Goal: Find specific page/section: Find specific page/section

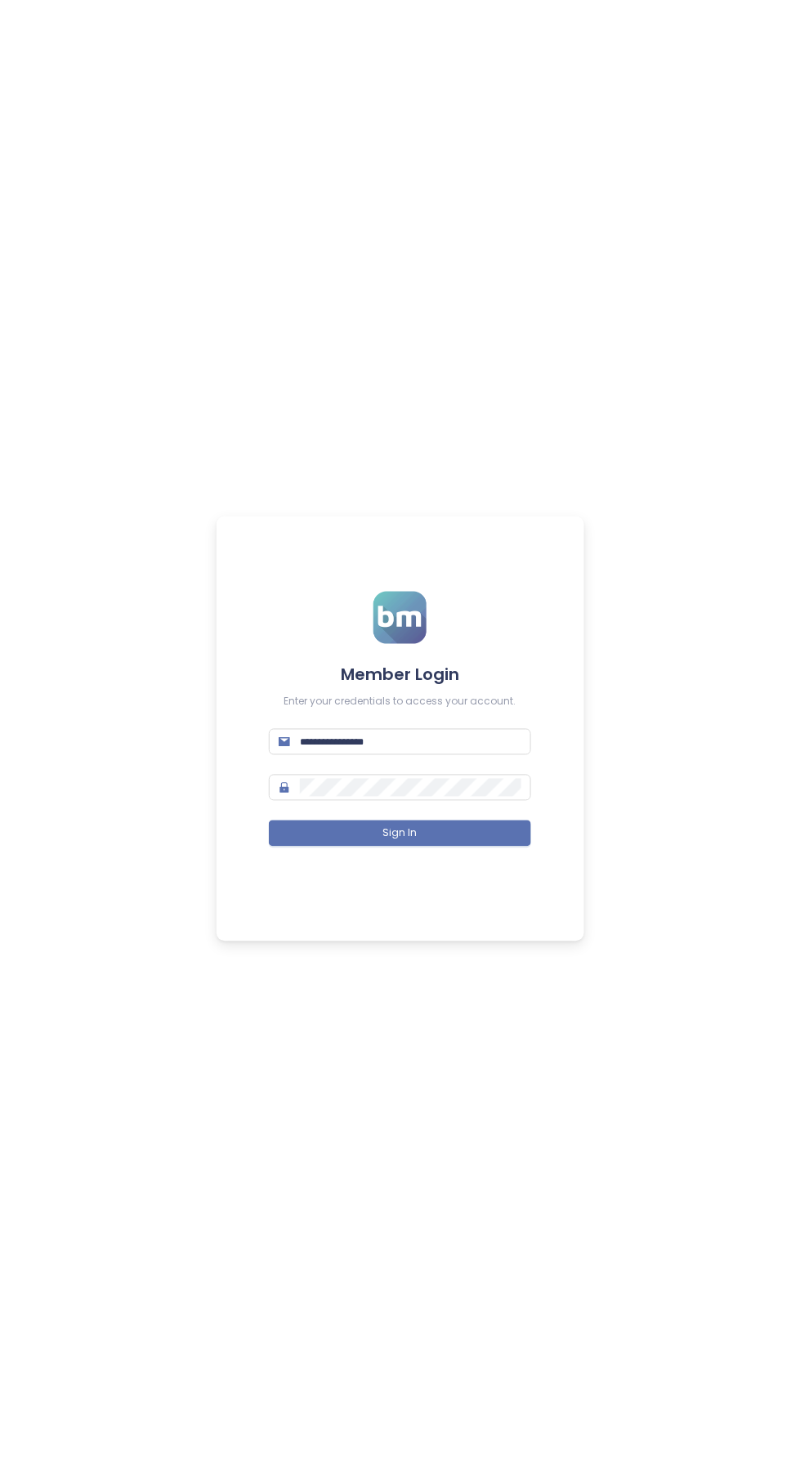
click at [354, 741] on input "text" at bounding box center [411, 742] width 222 height 18
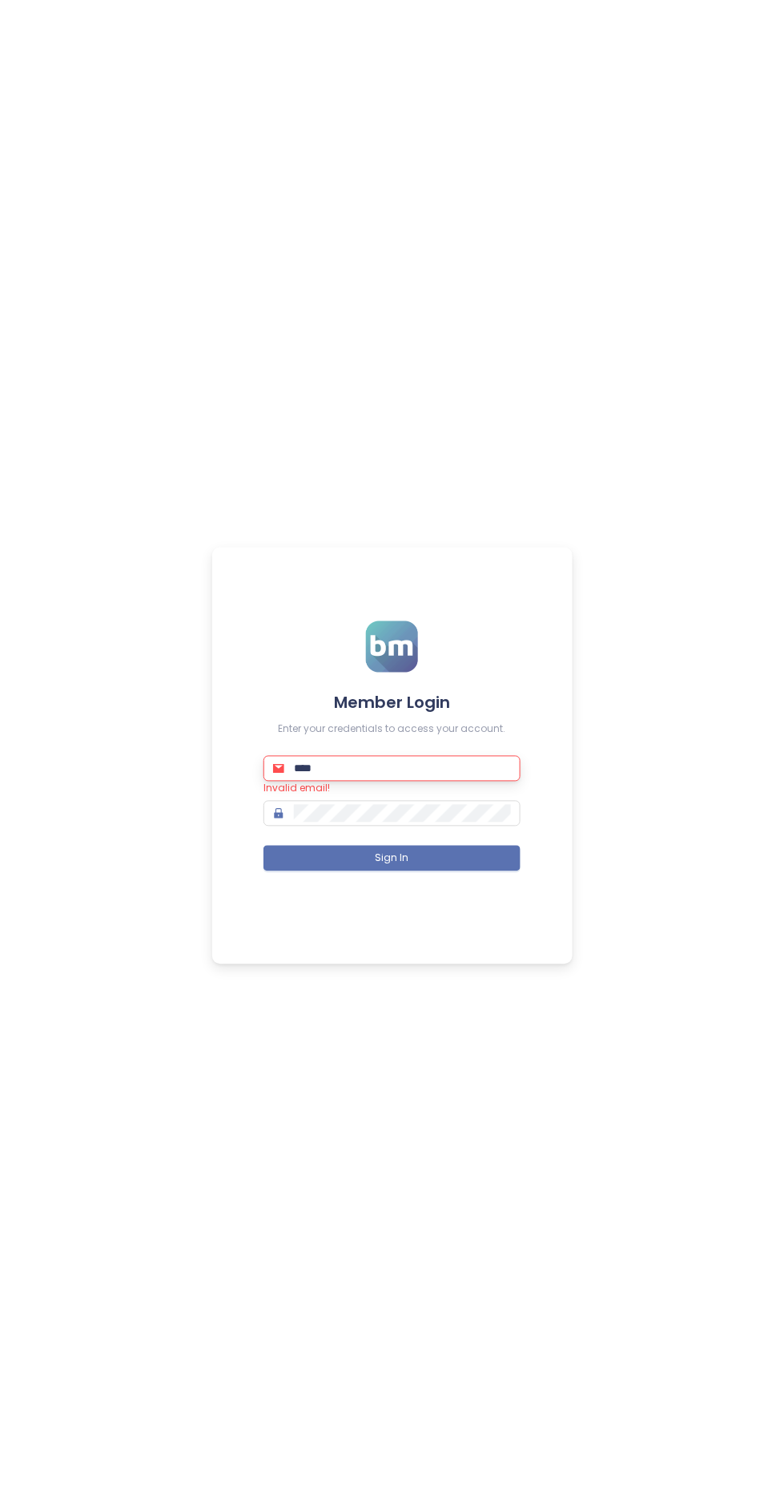
type input "**********"
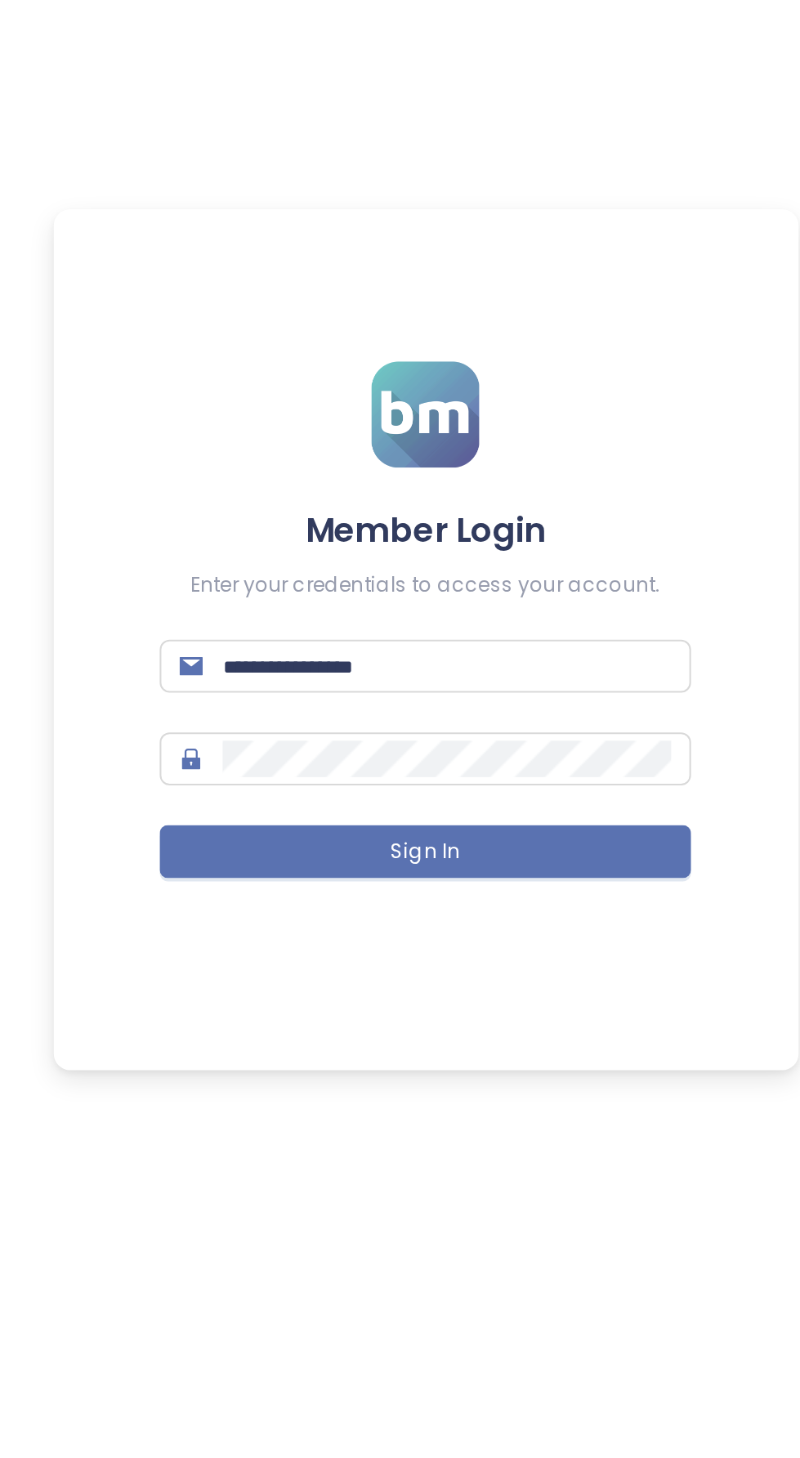
click at [327, 745] on input "text" at bounding box center [411, 742] width 222 height 18
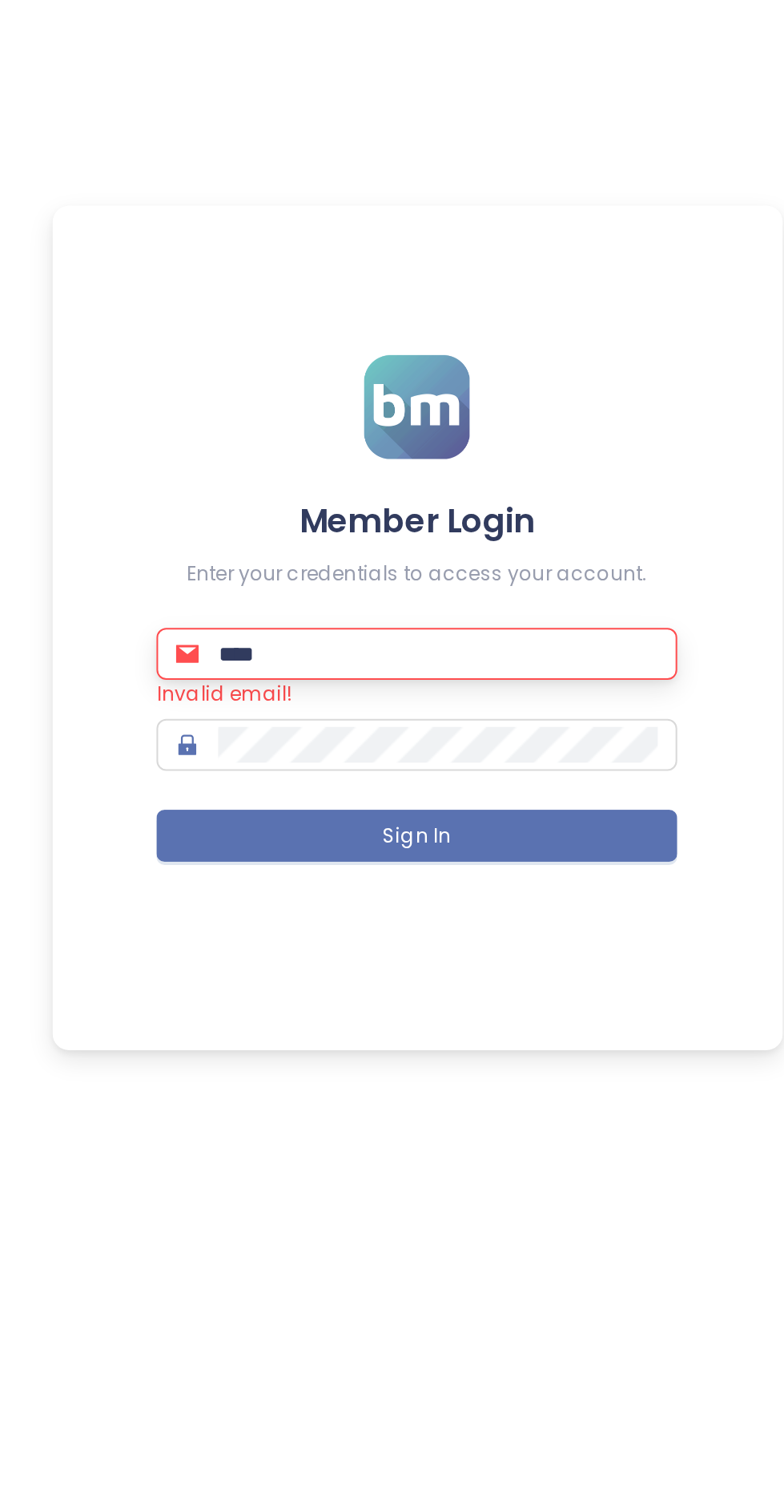
type input "**********"
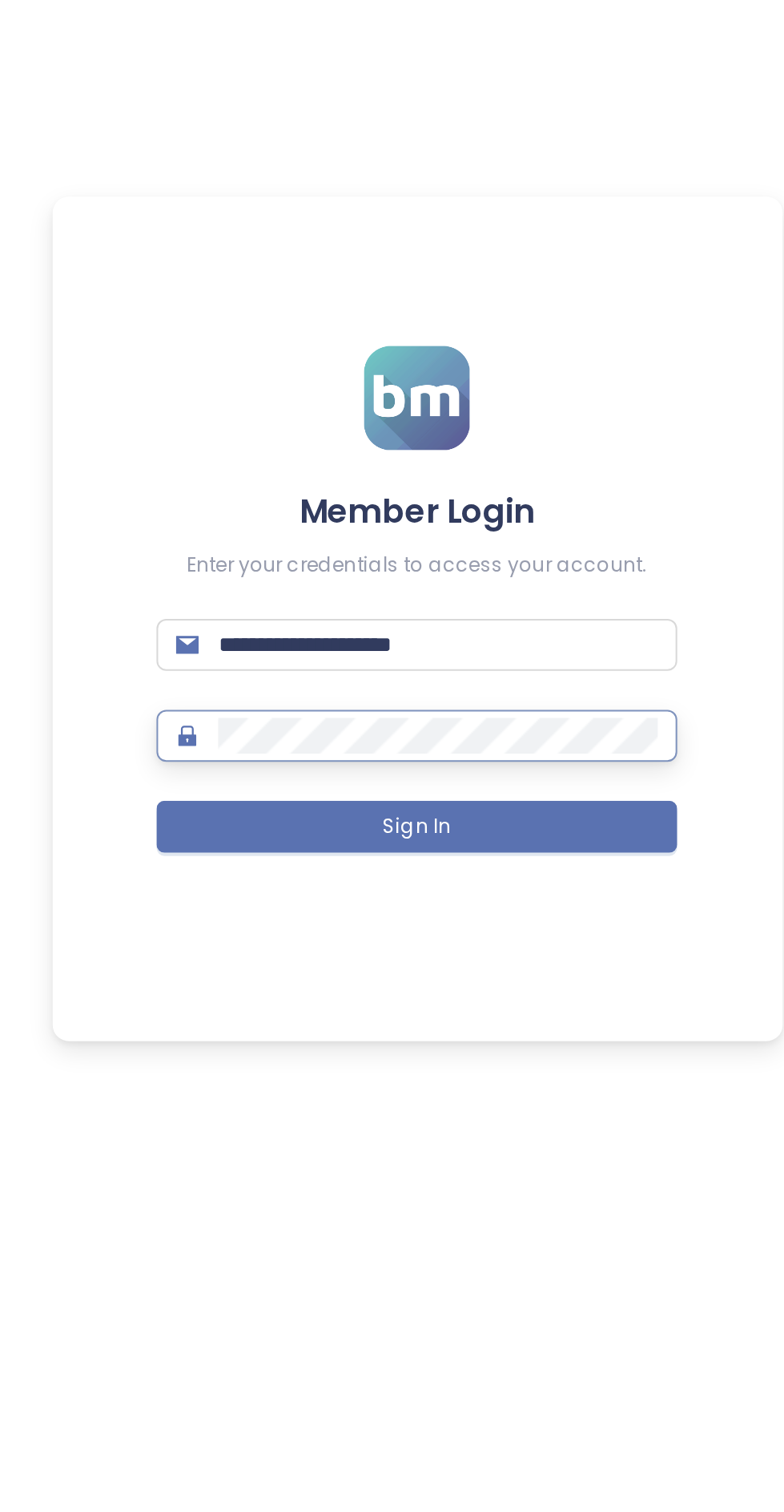
click at [296, 858] on button "Sign In" at bounding box center [392, 858] width 257 height 25
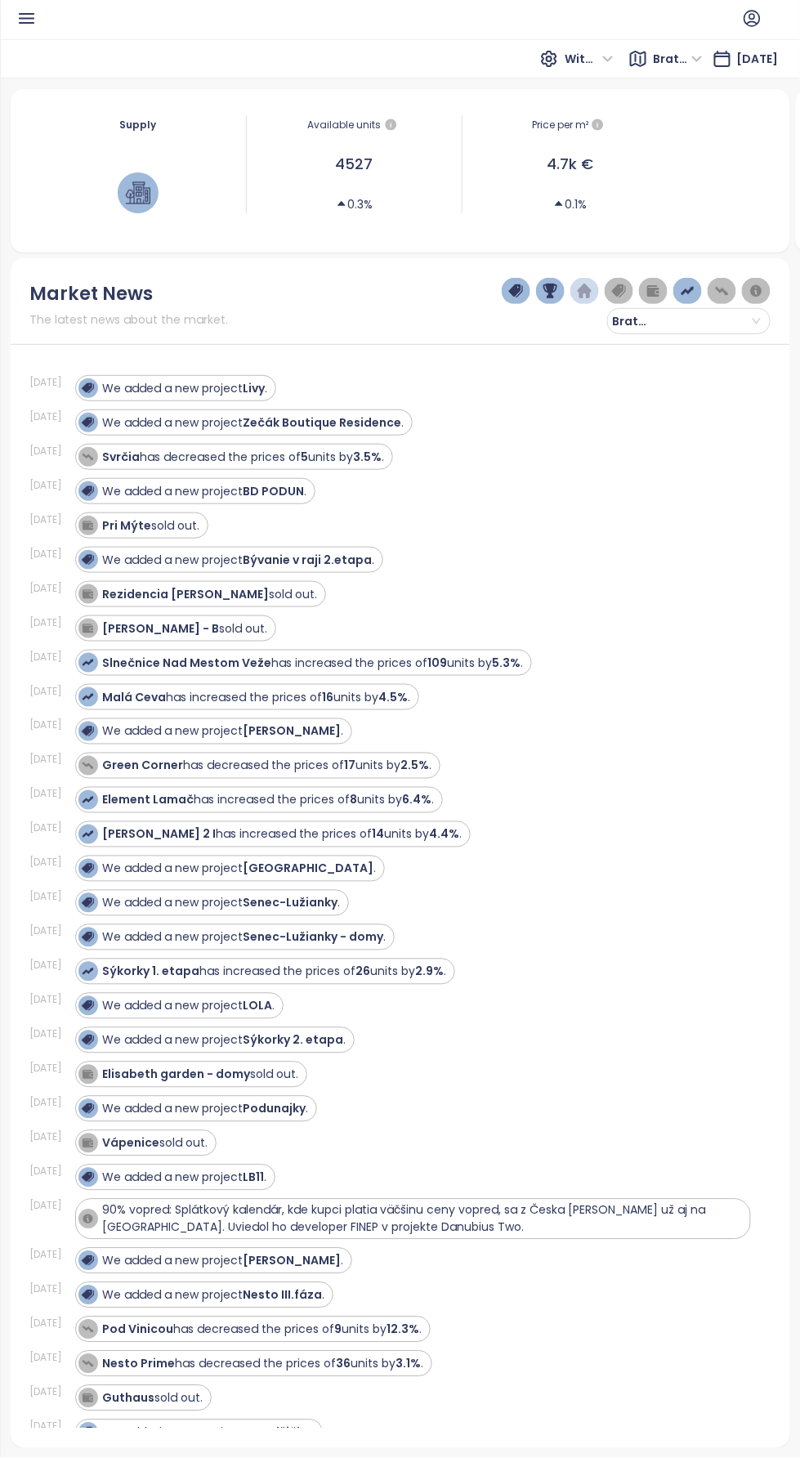
click at [31, 21] on icon "button" at bounding box center [26, 18] width 20 height 20
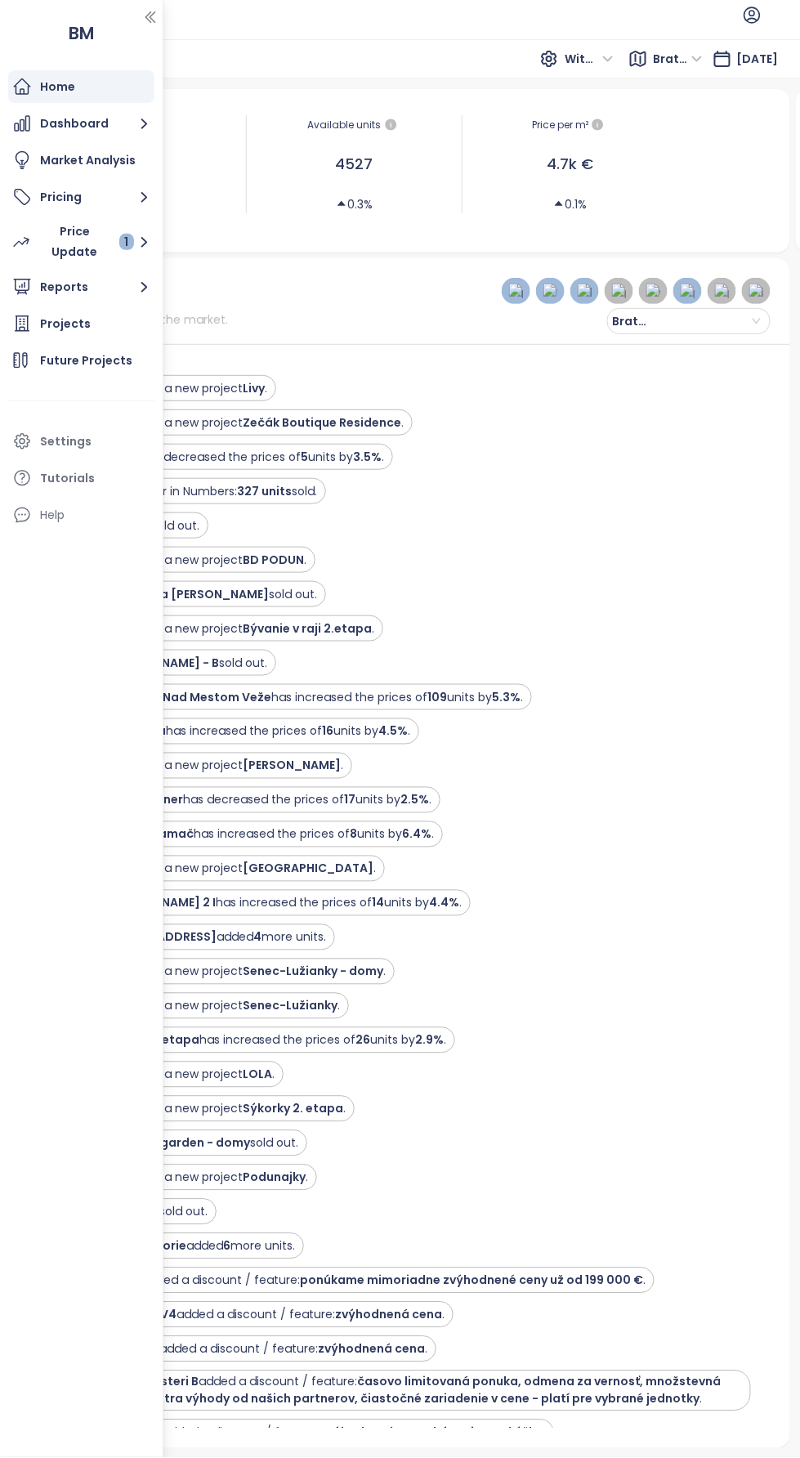
click at [45, 311] on div "Projects" at bounding box center [81, 323] width 146 height 33
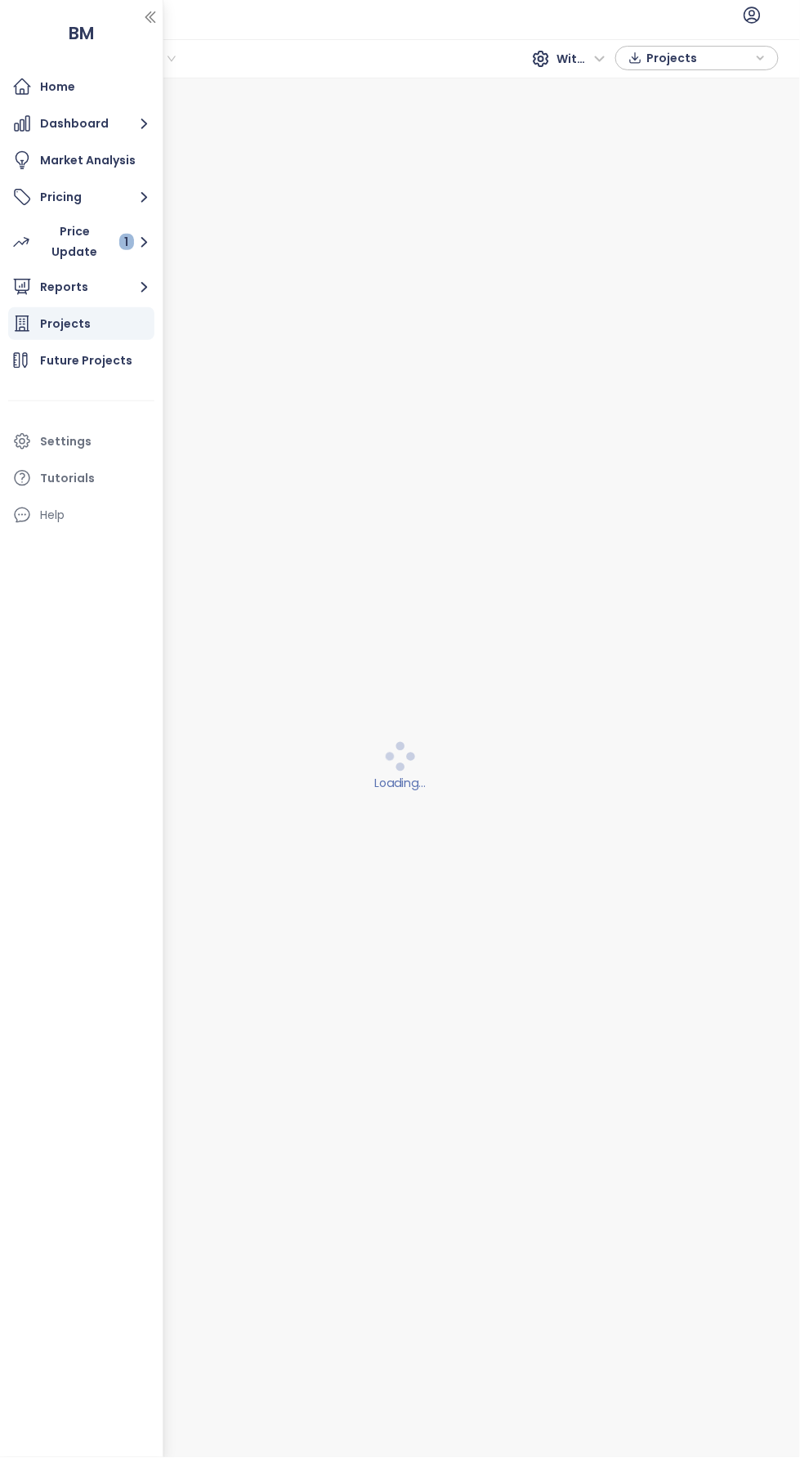
click at [150, 16] on icon "button" at bounding box center [150, 17] width 9 height 11
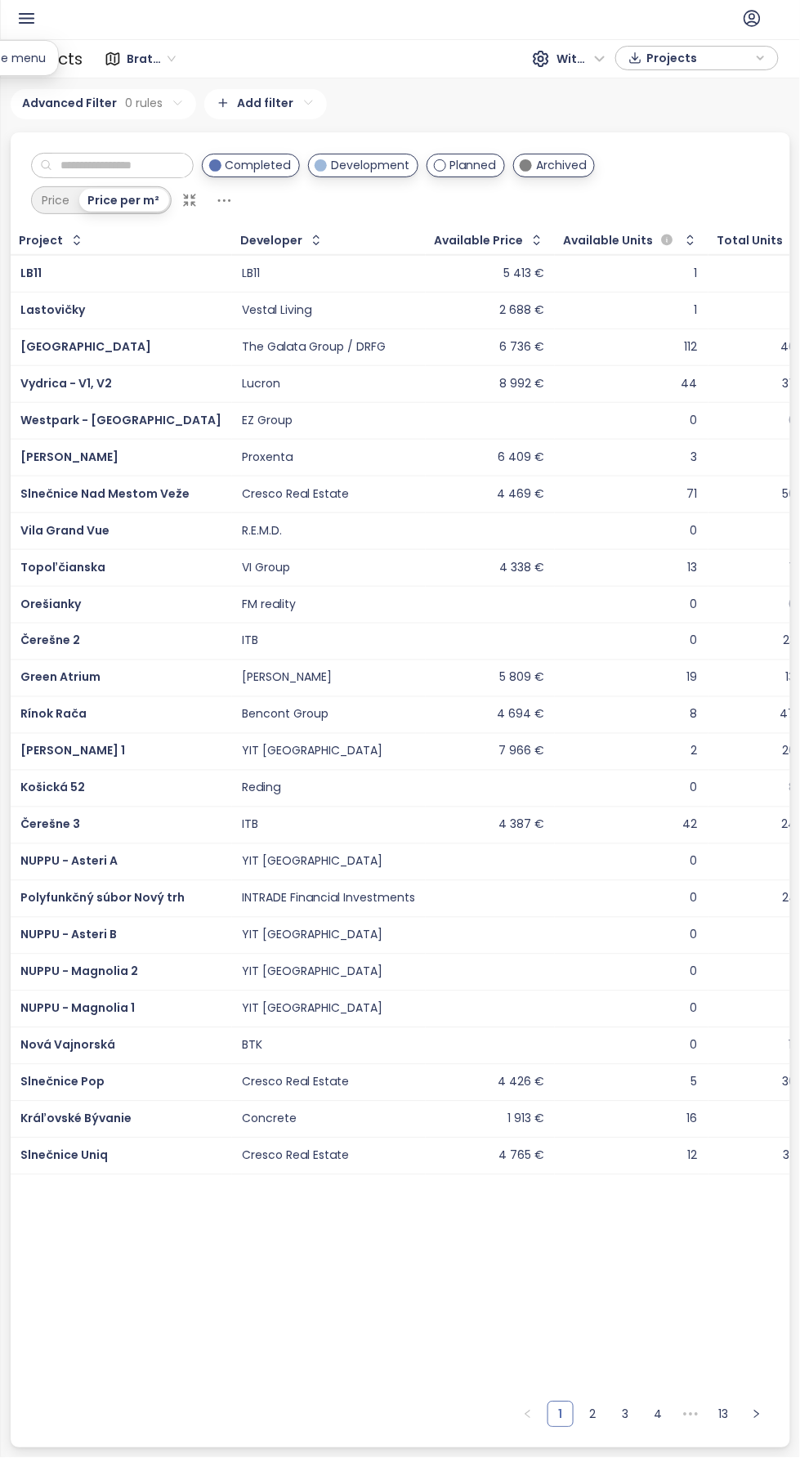
click at [126, 168] on input "text" at bounding box center [118, 166] width 132 height 25
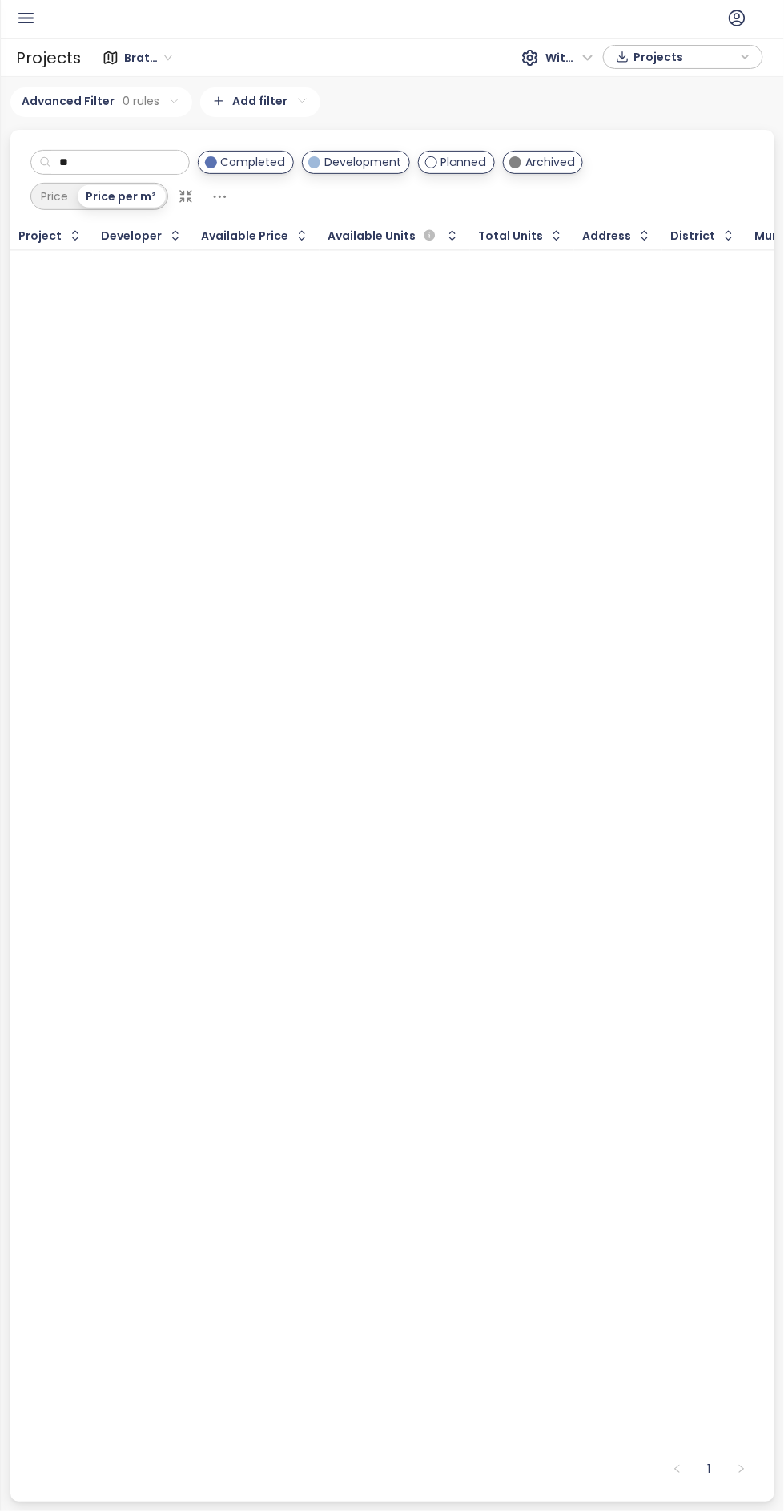
type input "*"
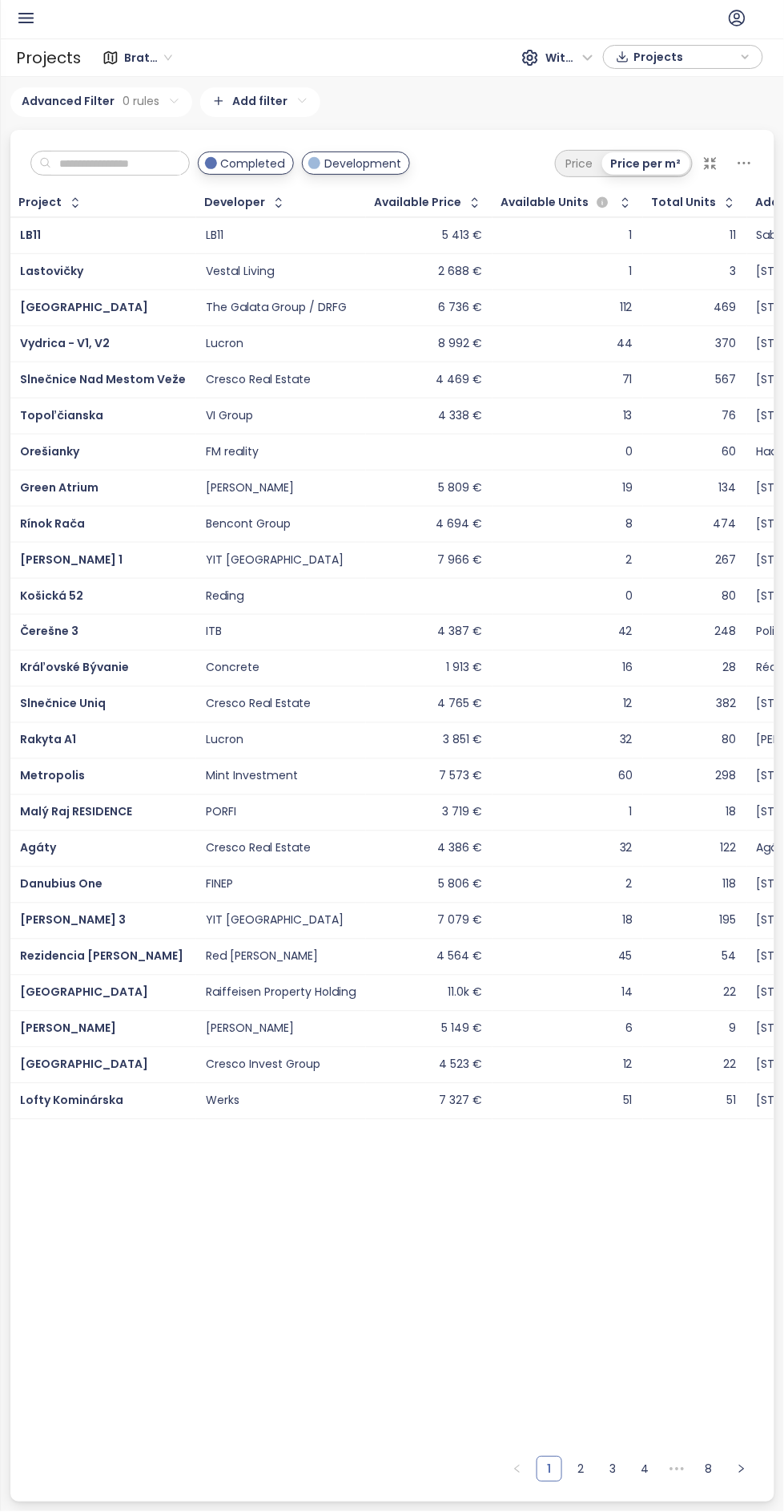
click at [25, 17] on icon "button" at bounding box center [26, 18] width 14 height 9
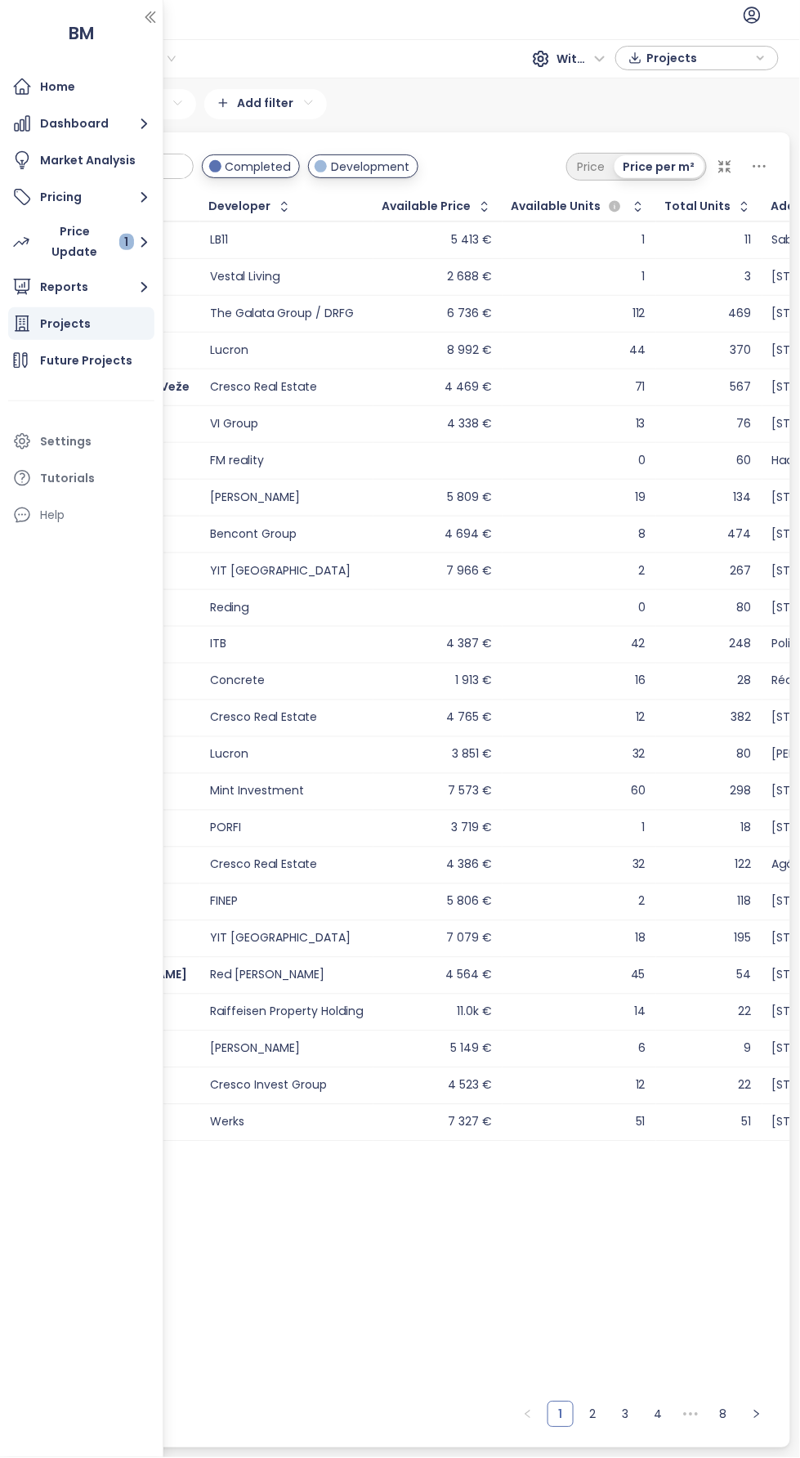
click at [38, 89] on div "Home" at bounding box center [81, 86] width 146 height 33
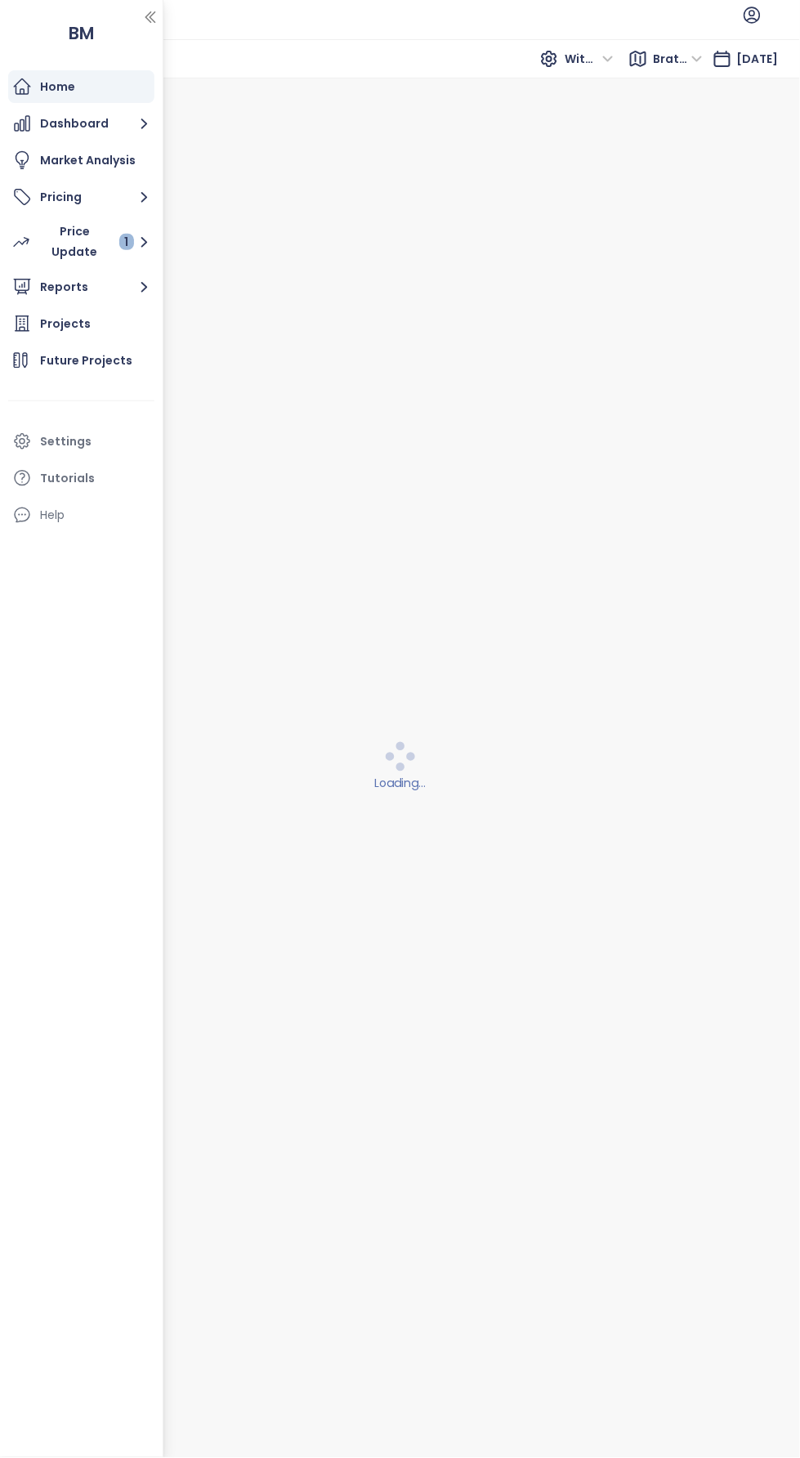
click at [275, 22] on ul at bounding box center [400, 15] width 768 height 20
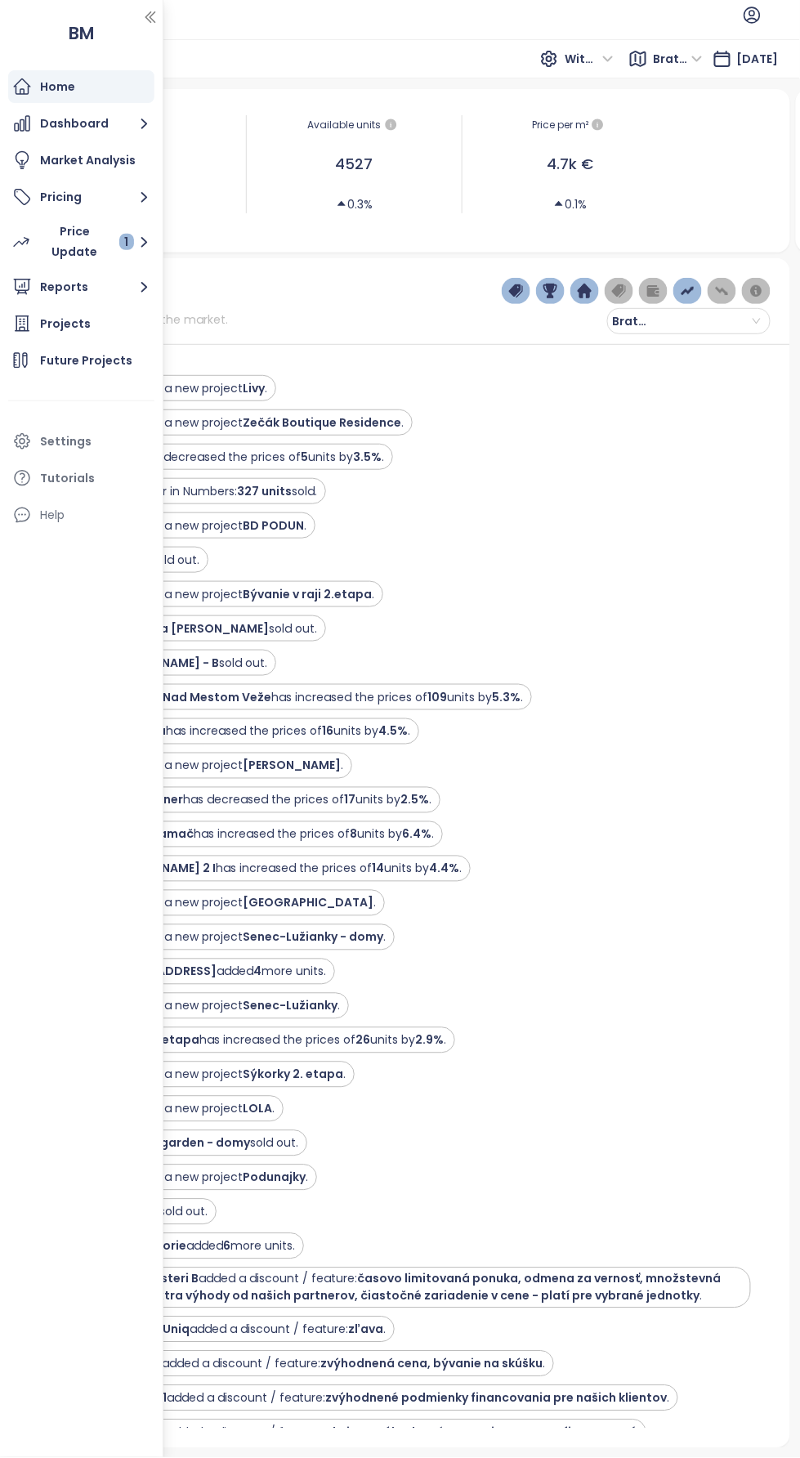
click at [159, 29] on div at bounding box center [162, 729] width 8 height 1458
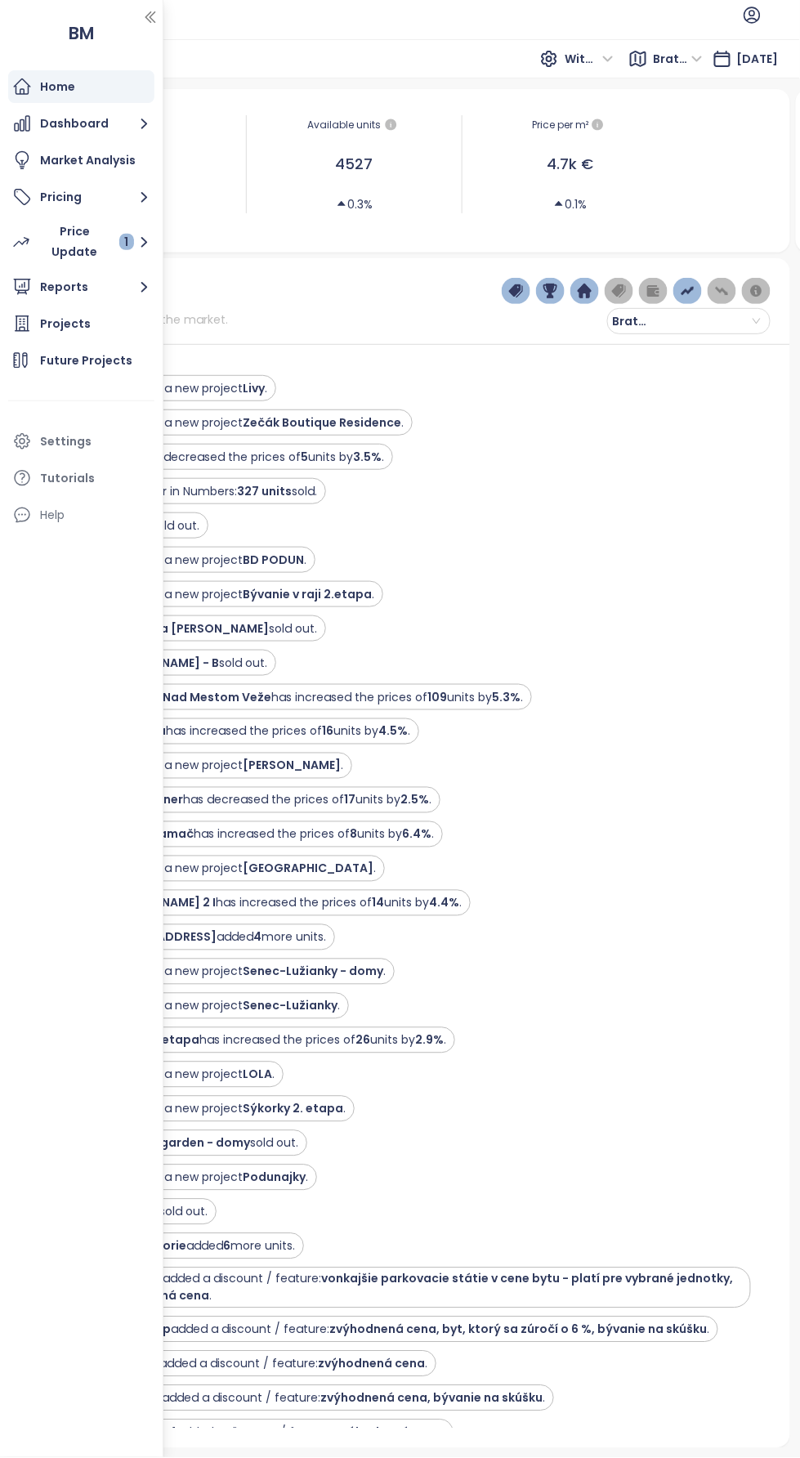
click at [228, 385] on div "We added a new project Livy ." at bounding box center [185, 388] width 165 height 17
click at [235, 385] on div "We added a new project Livy ." at bounding box center [185, 388] width 165 height 17
click at [146, 20] on icon "button" at bounding box center [150, 17] width 16 height 16
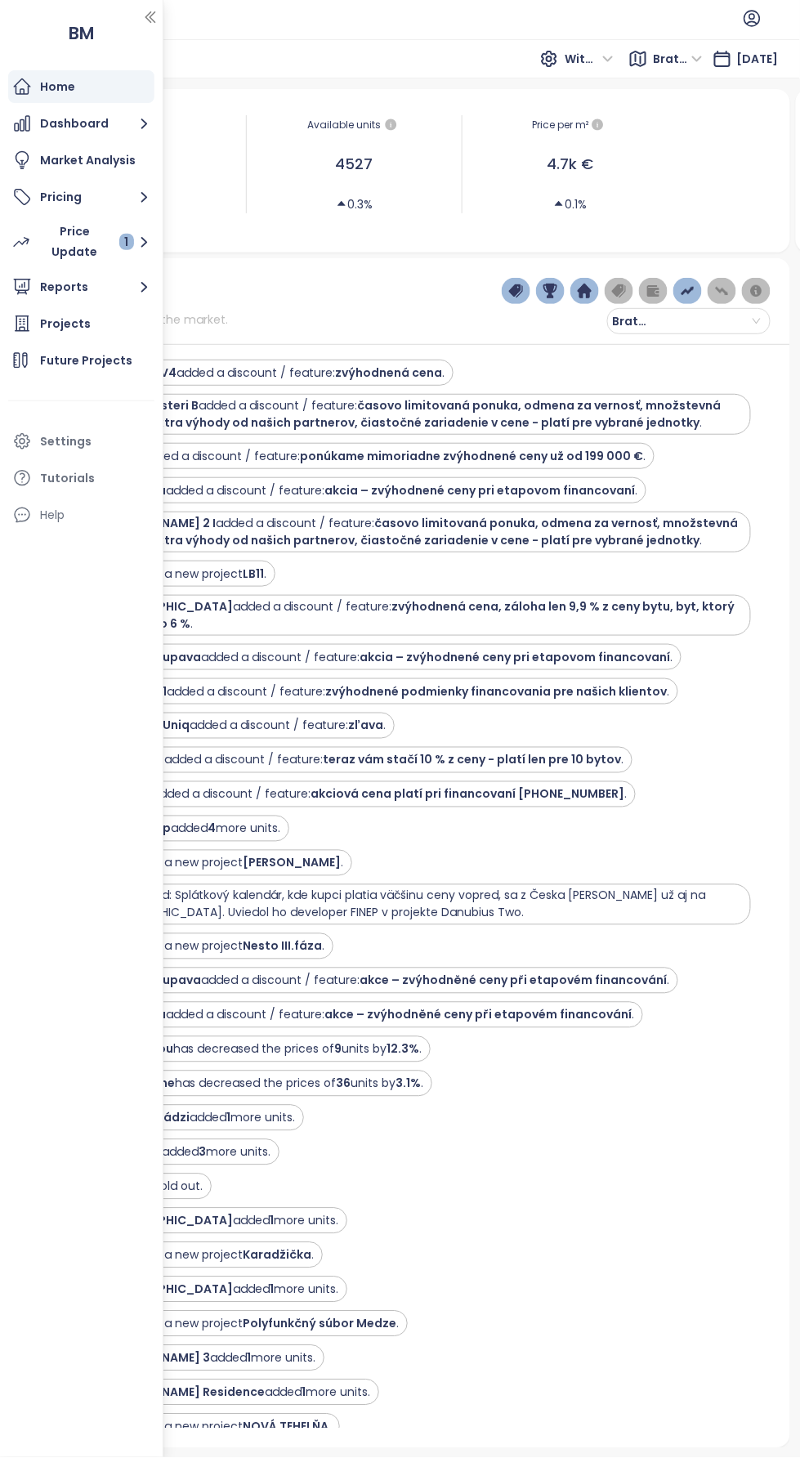
click at [155, 24] on ul at bounding box center [410, 18] width 747 height 20
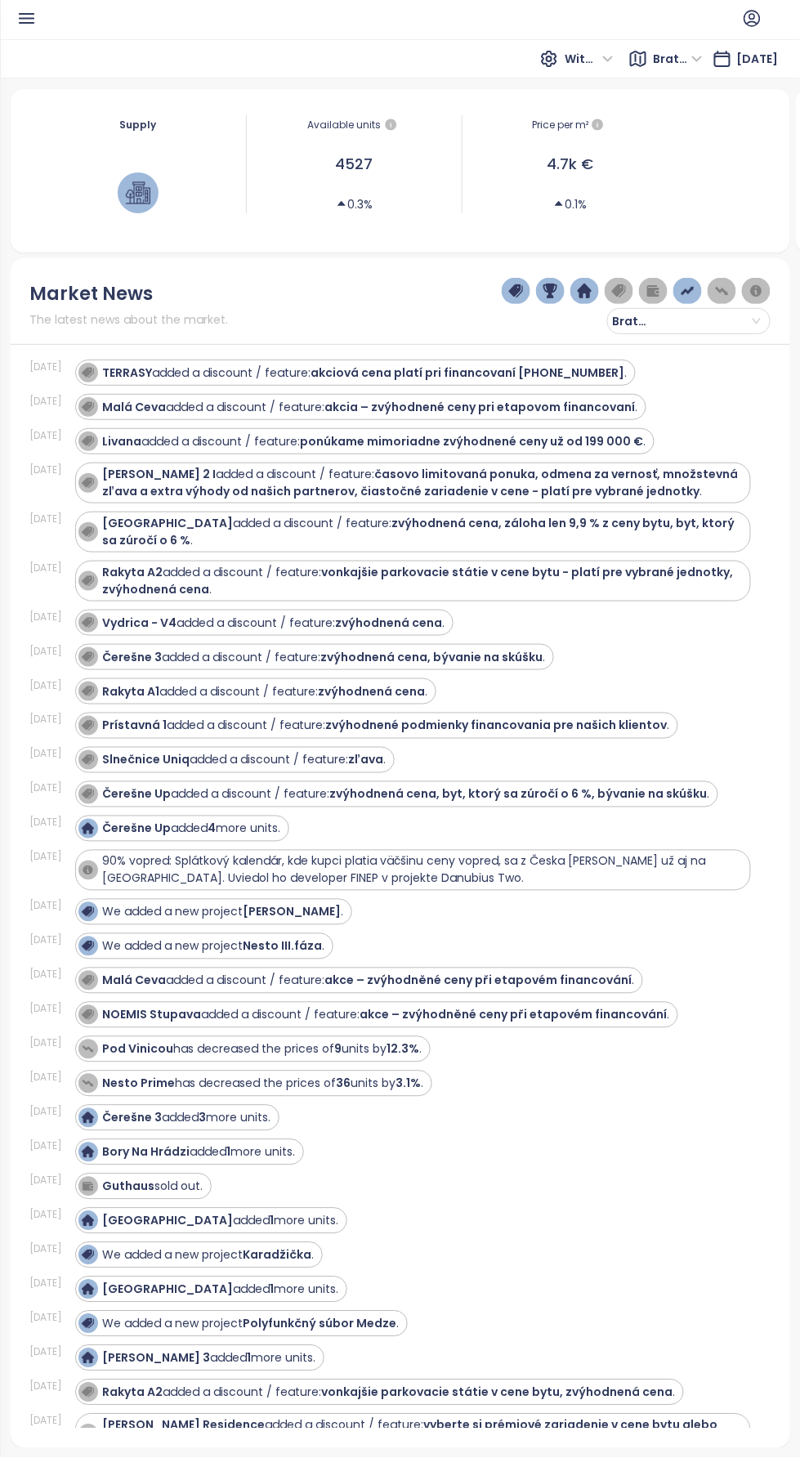
scroll to position [0, 0]
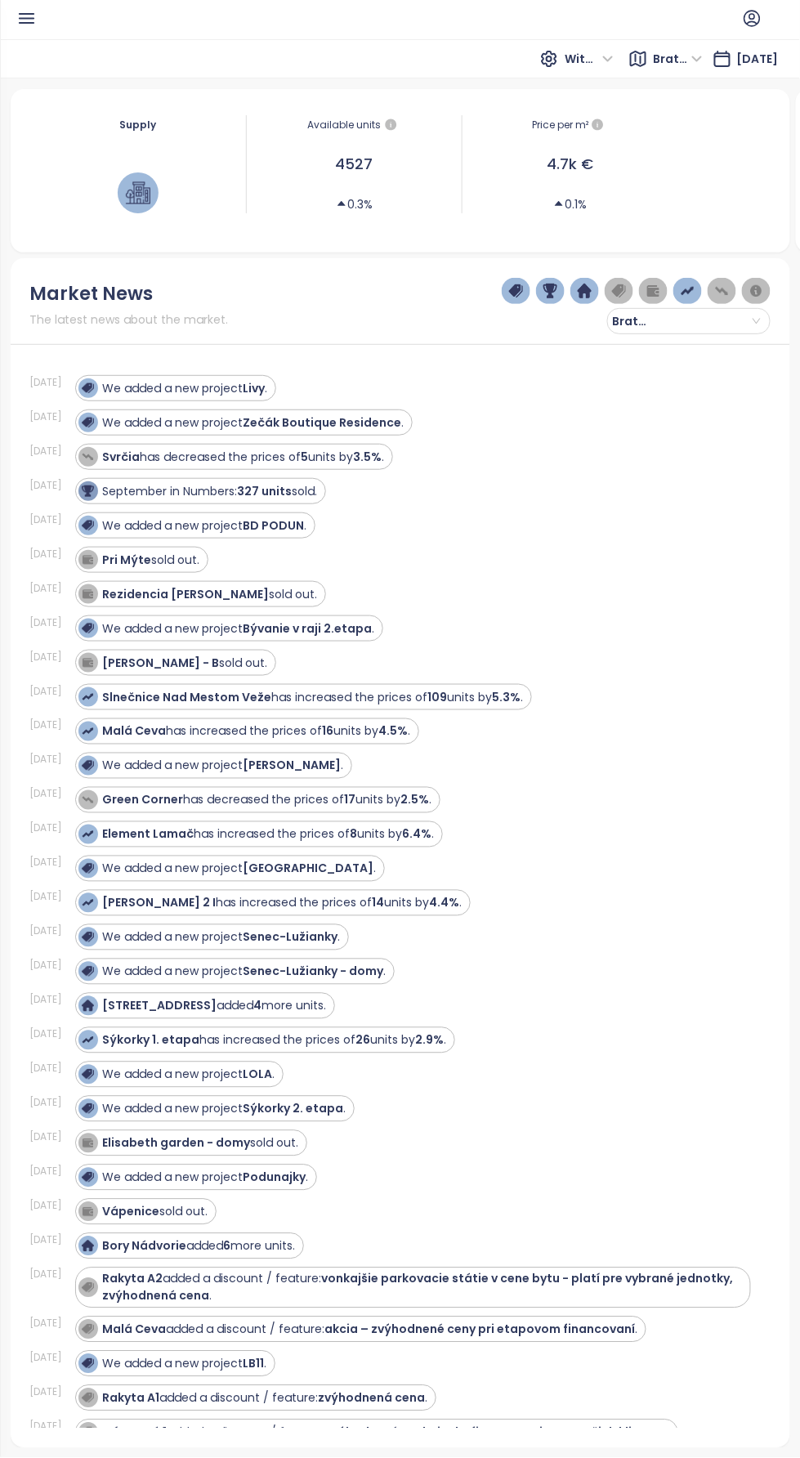
click at [29, 22] on icon "button" at bounding box center [27, 18] width 14 height 9
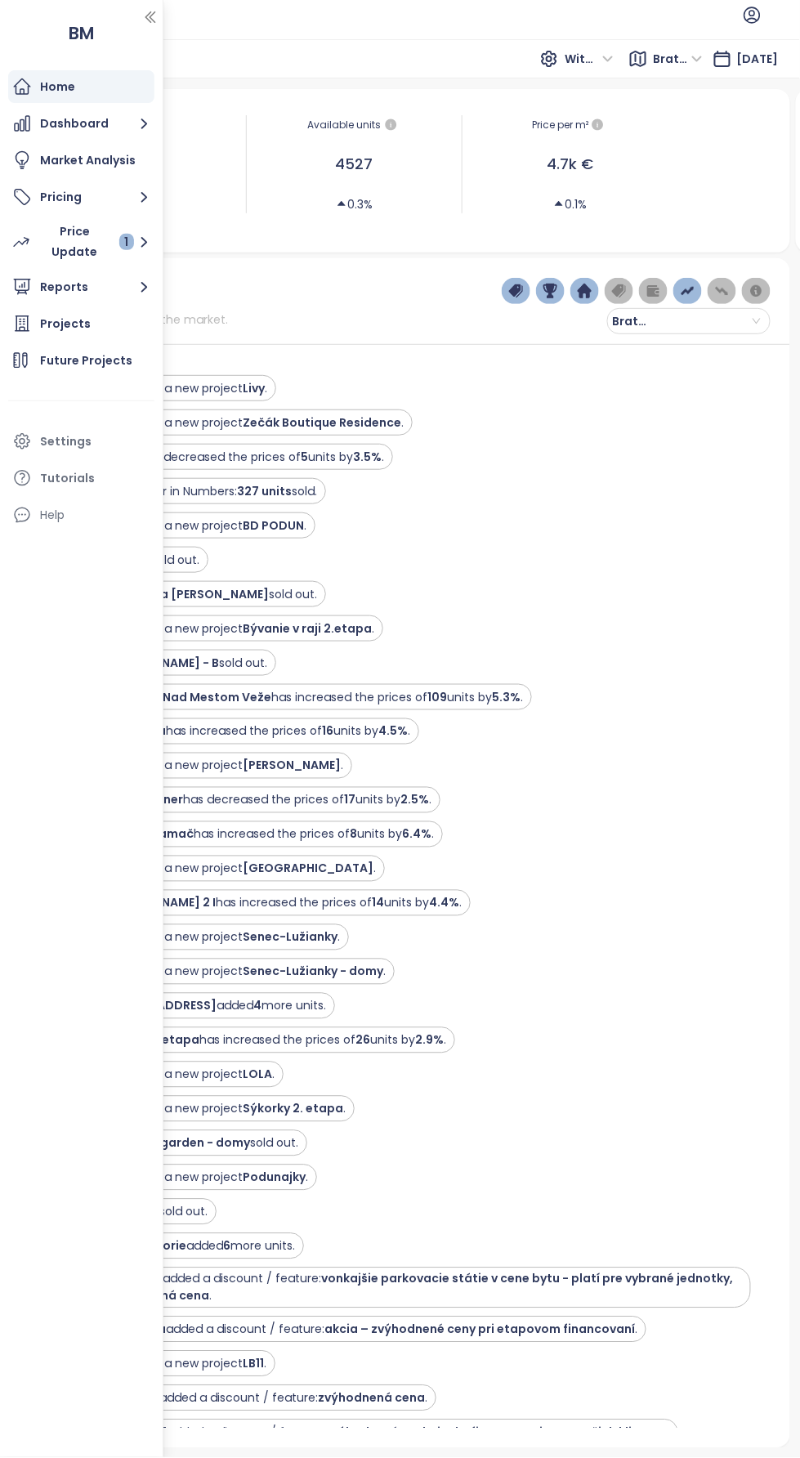
click at [37, 330] on div "Projects" at bounding box center [81, 323] width 146 height 33
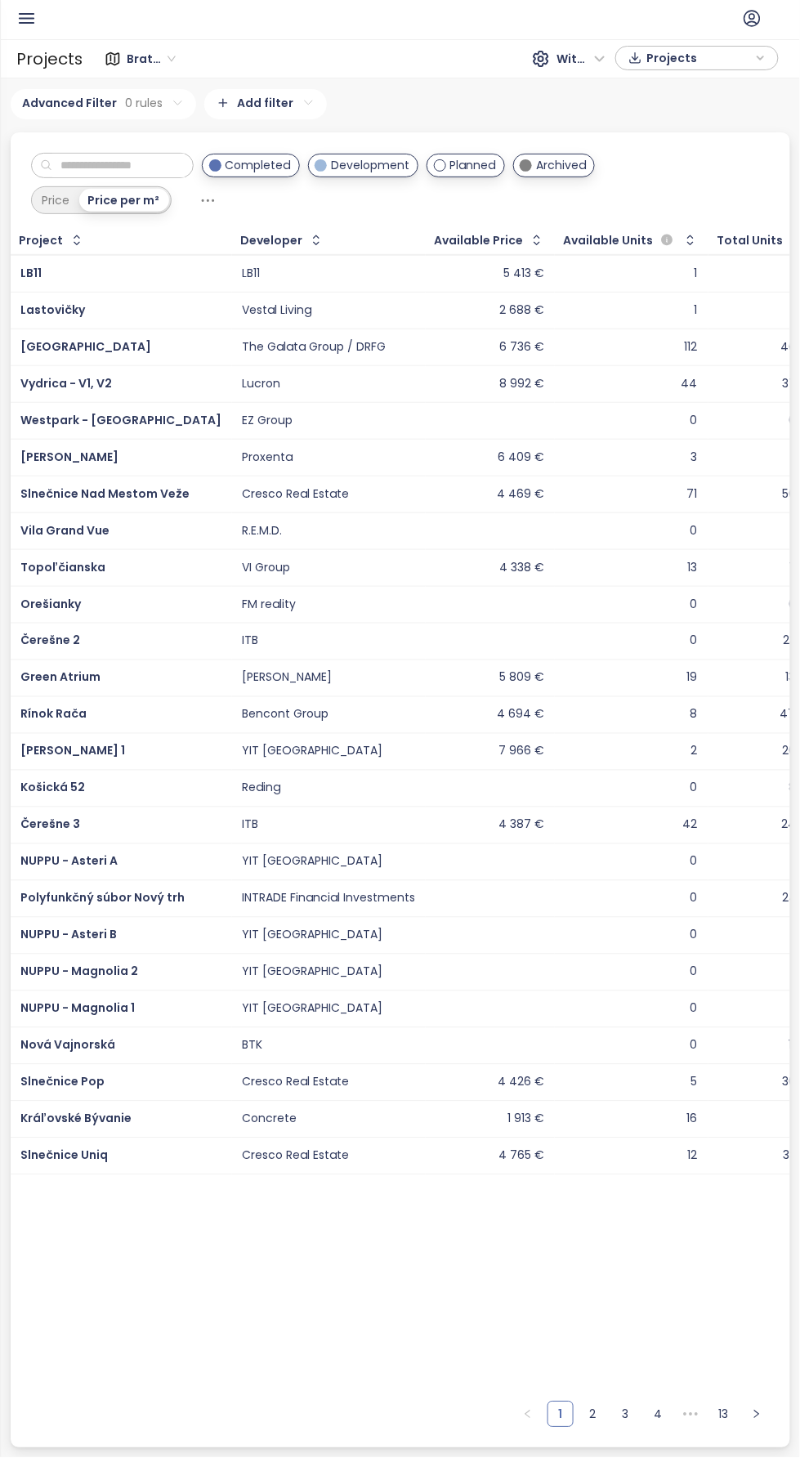
click at [103, 165] on input "text" at bounding box center [118, 166] width 132 height 25
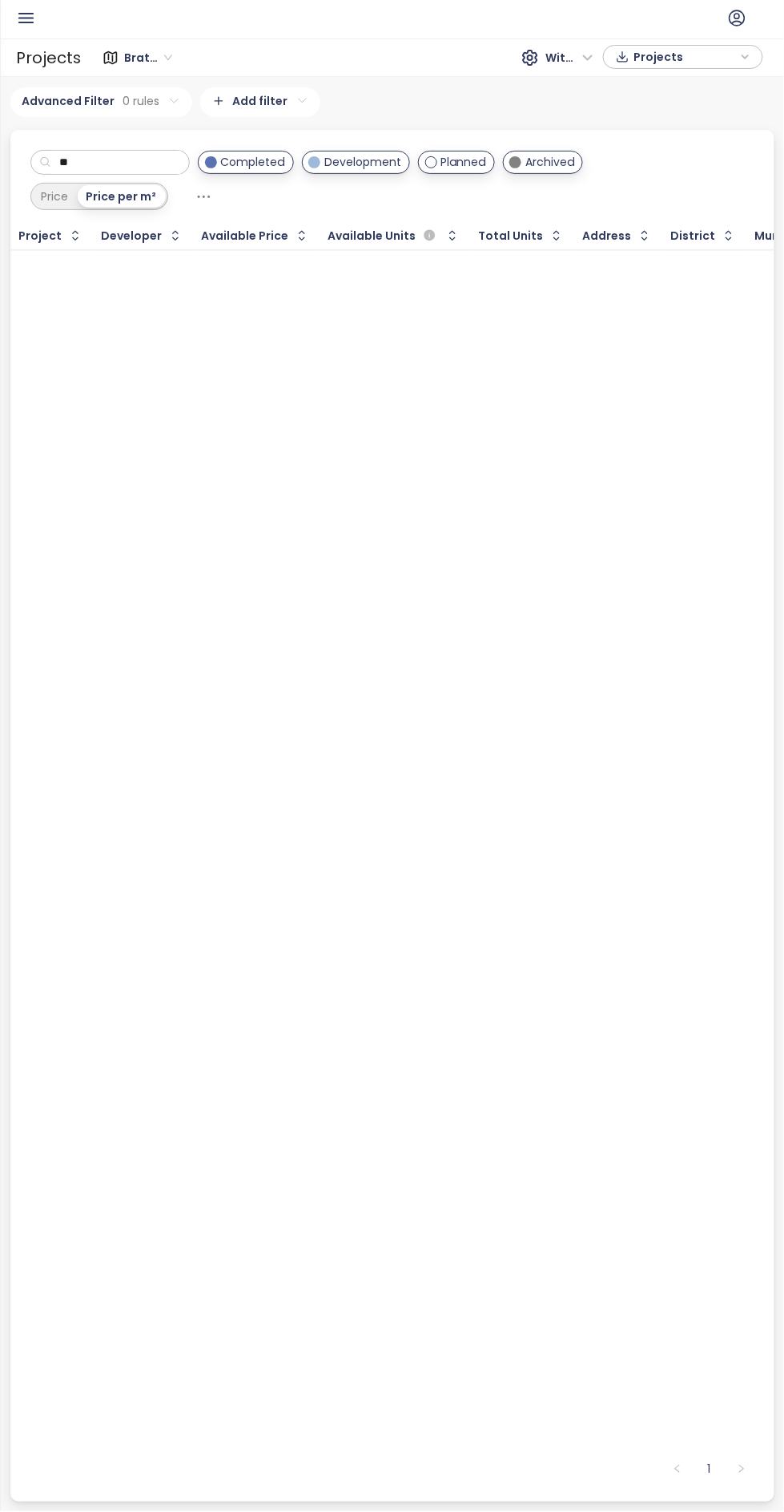
type input "*"
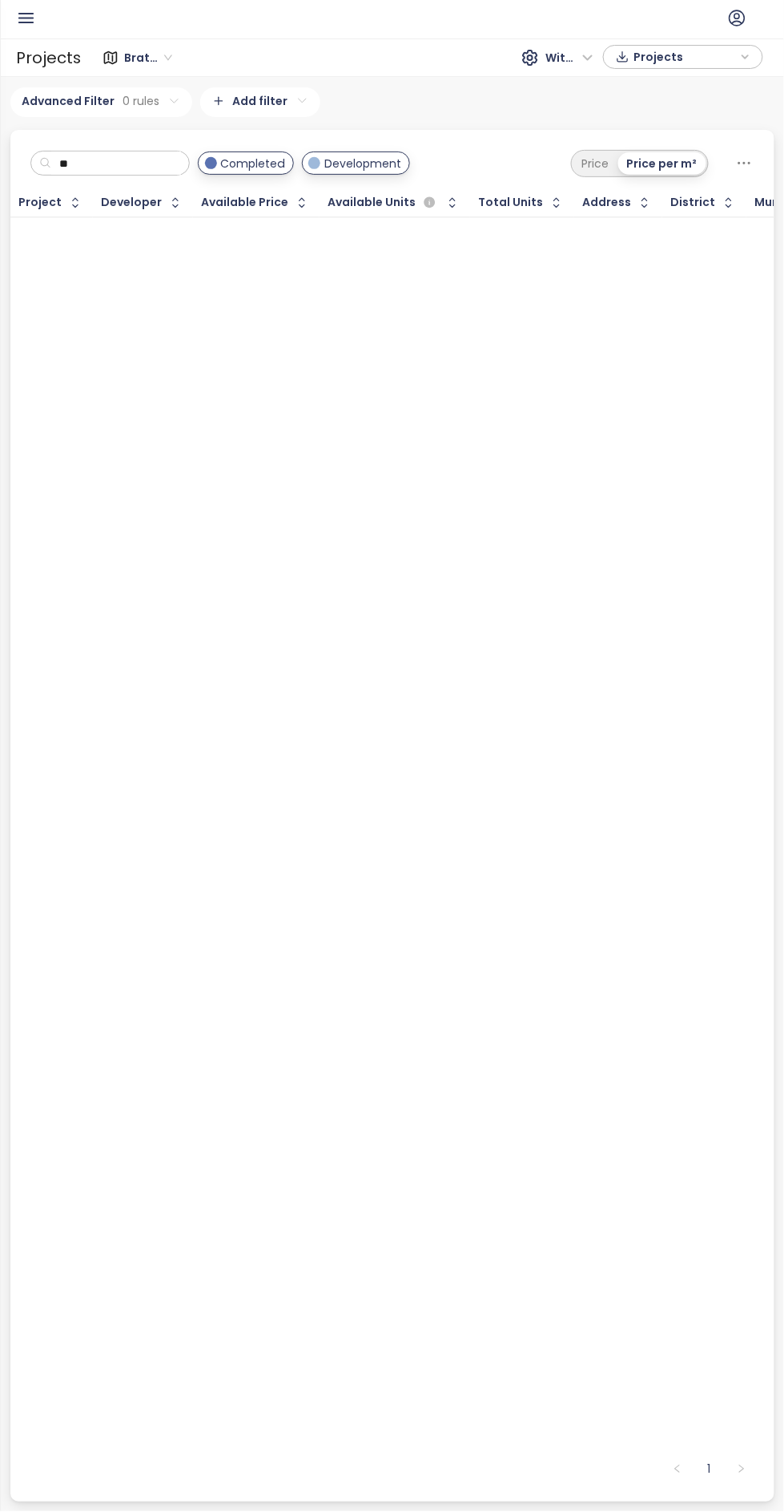
type input "*"
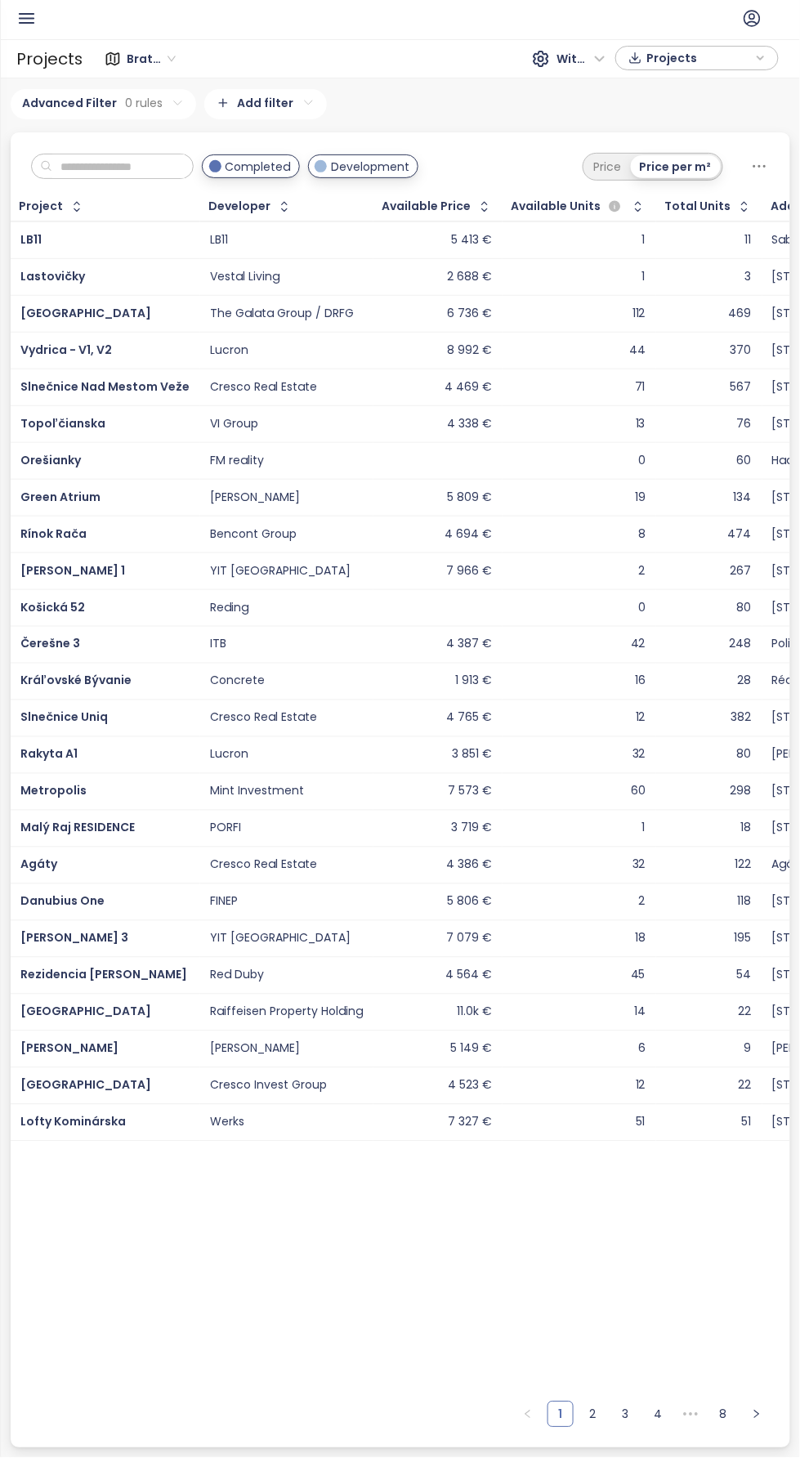
click at [104, 162] on input "text" at bounding box center [118, 167] width 132 height 25
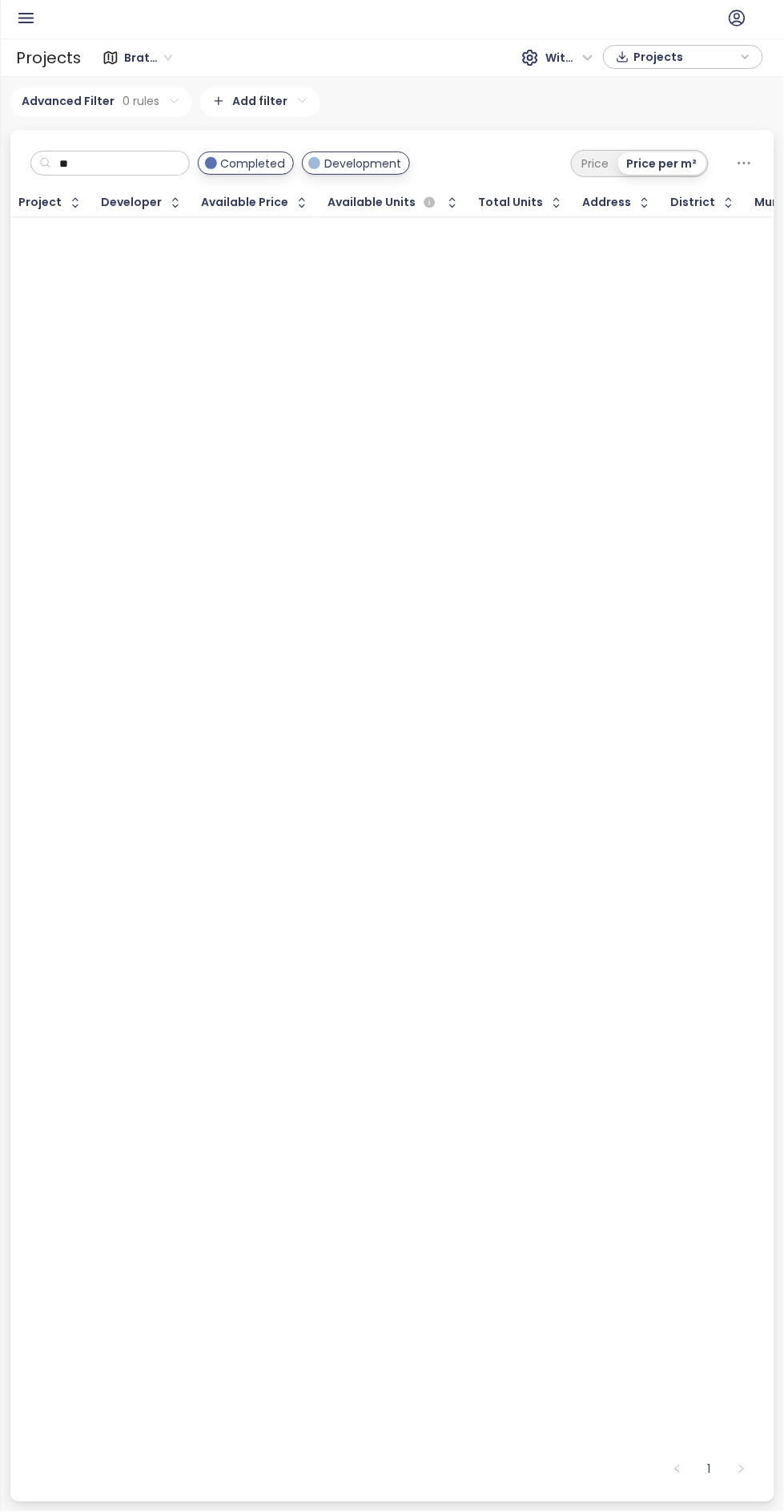
type input "*"
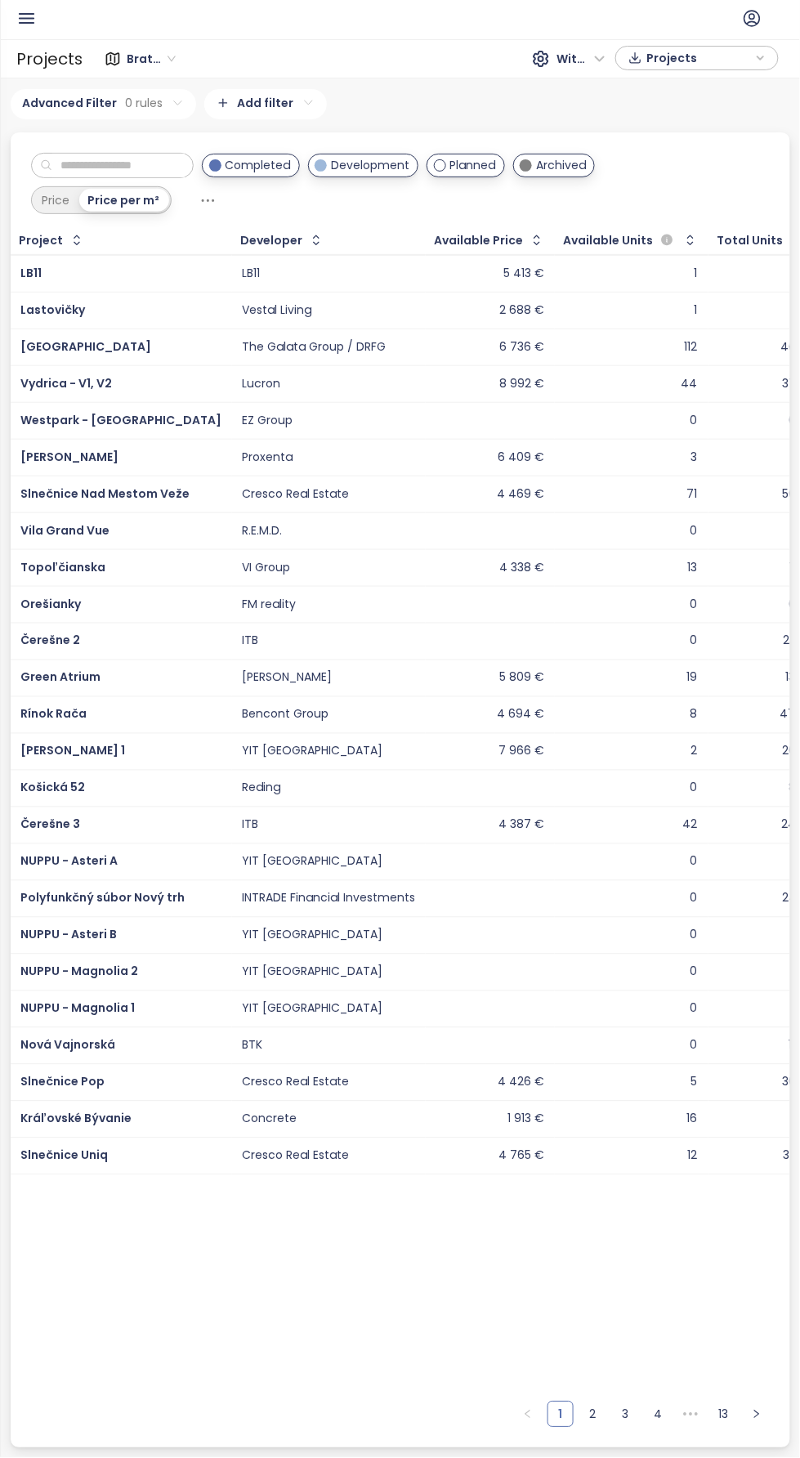
click at [96, 163] on input "text" at bounding box center [118, 166] width 132 height 25
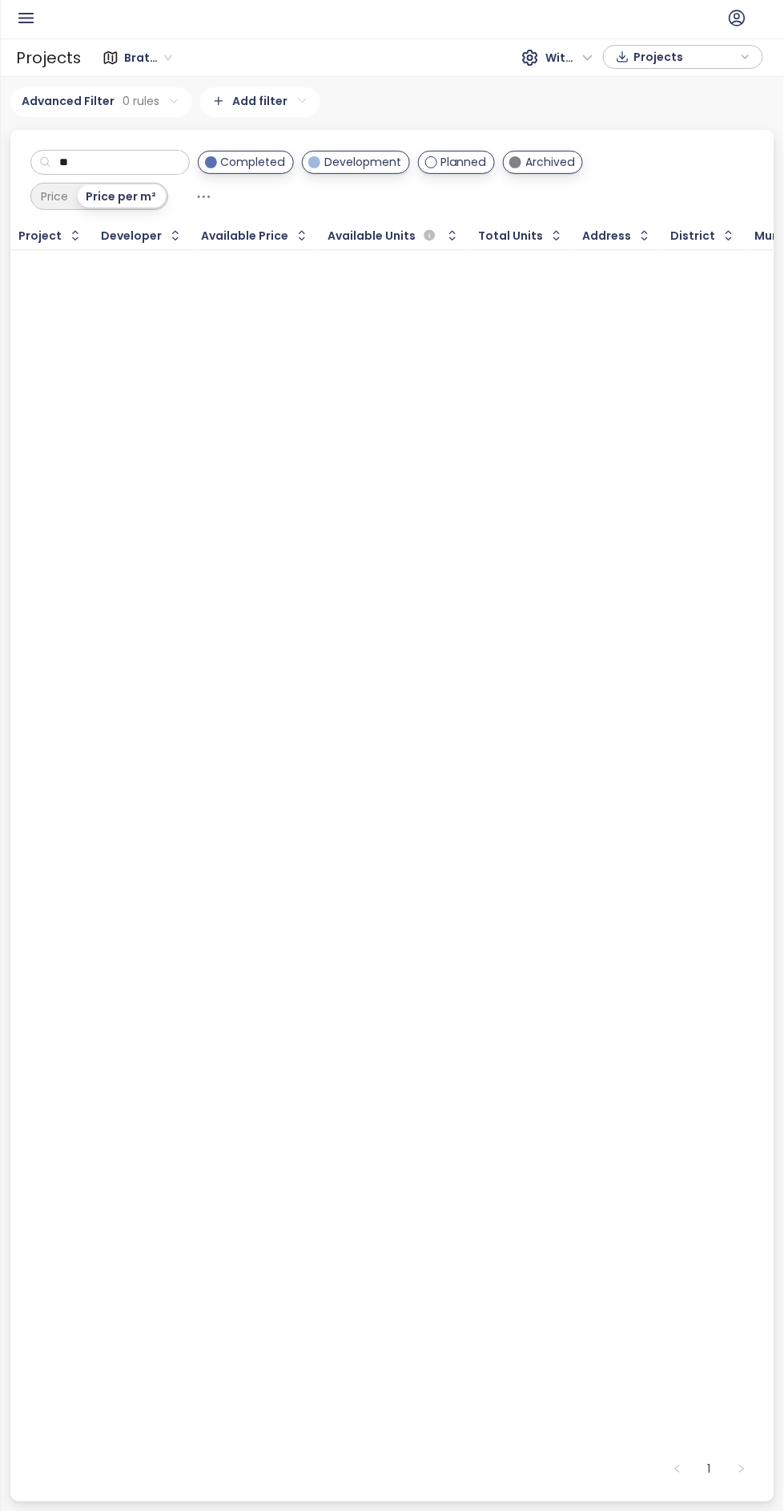
type input "*"
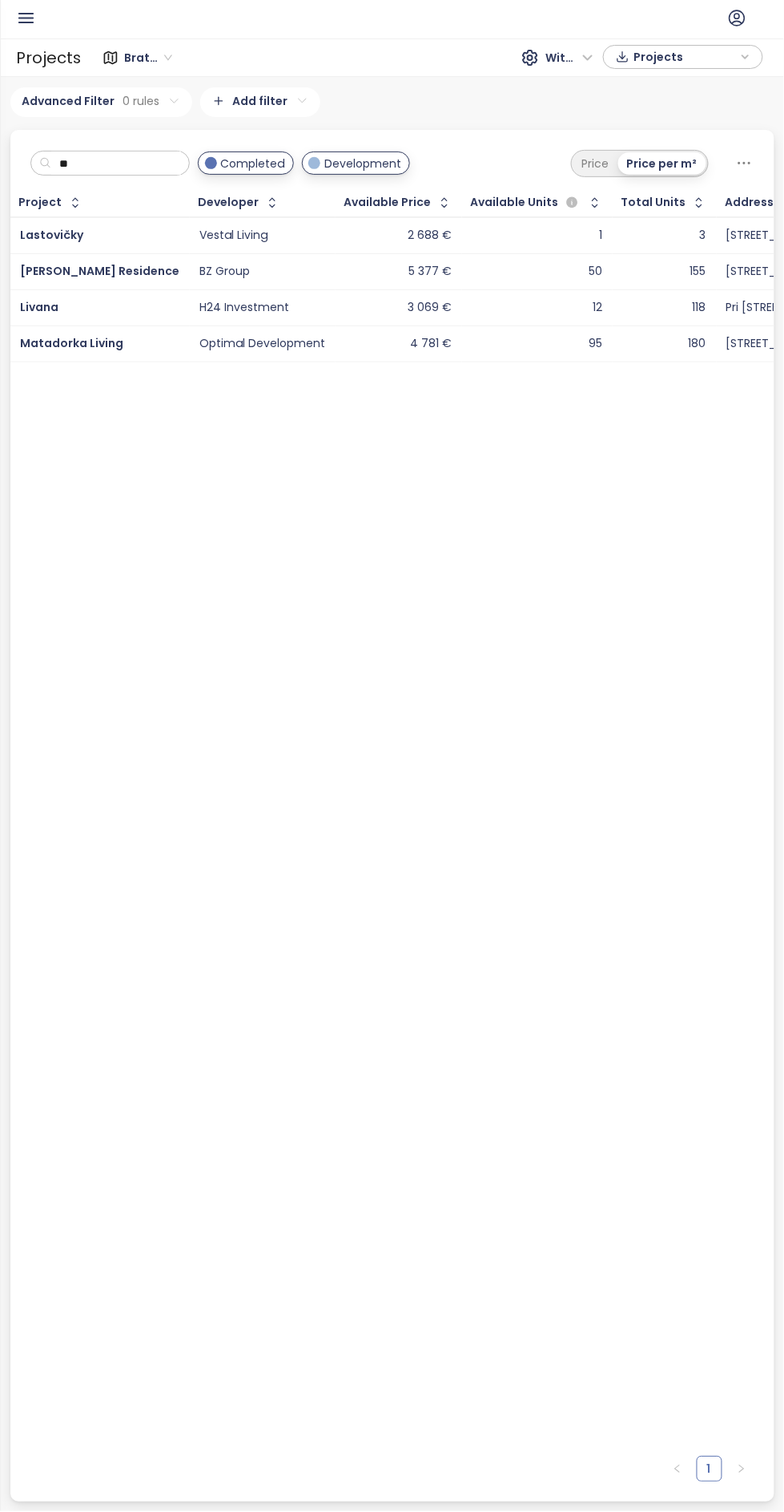
type input "*"
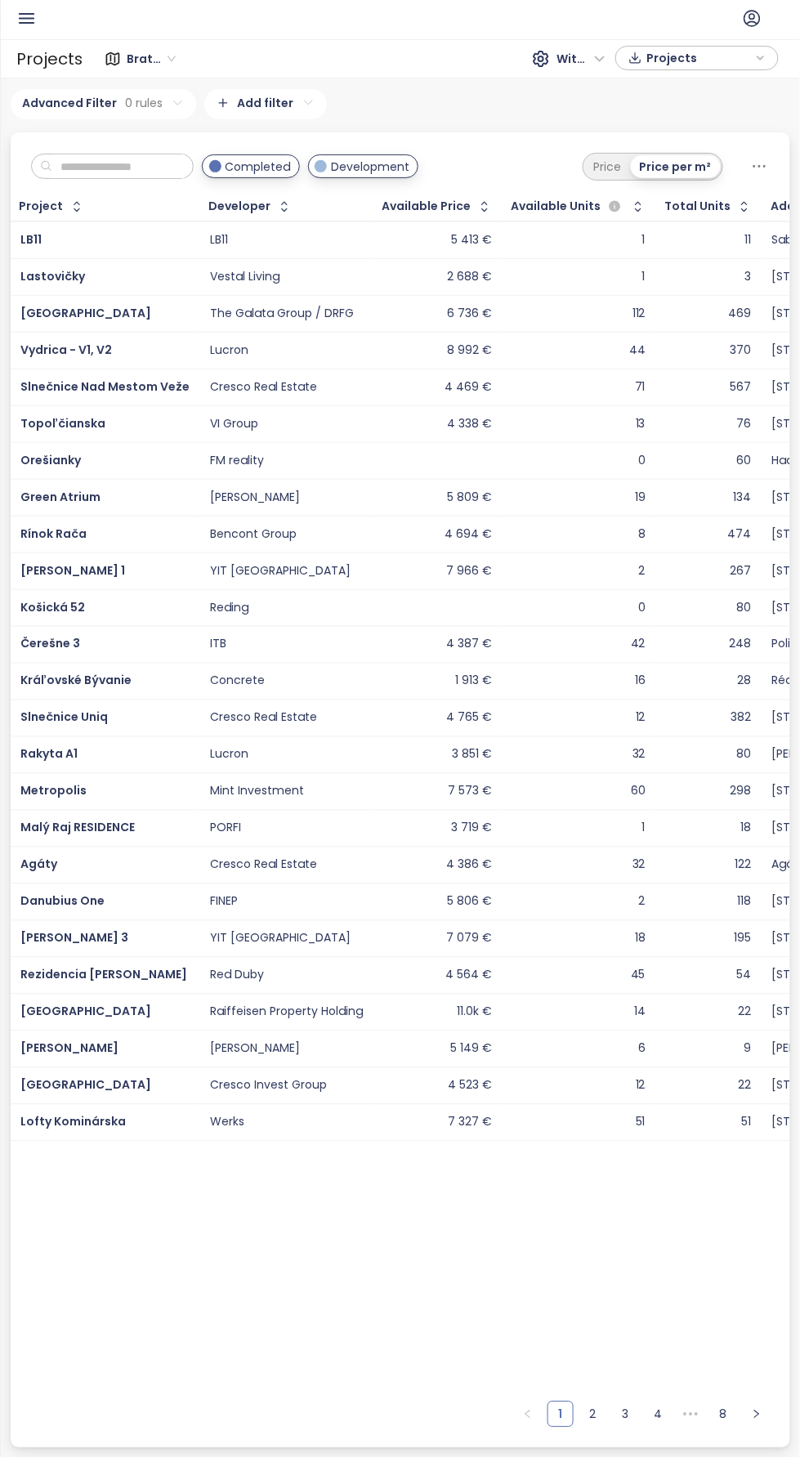
click at [121, 159] on input "text" at bounding box center [118, 167] width 132 height 25
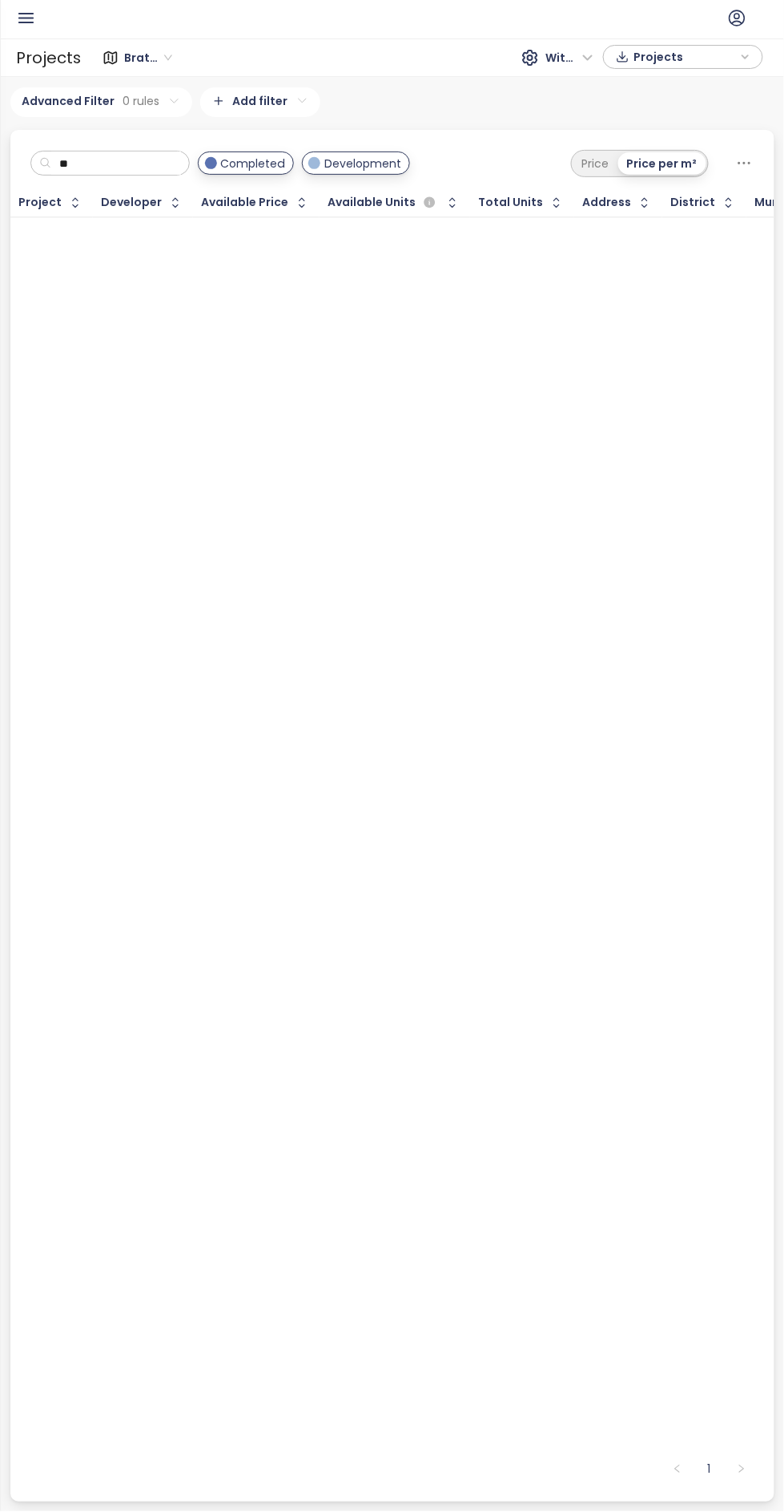
type input "*"
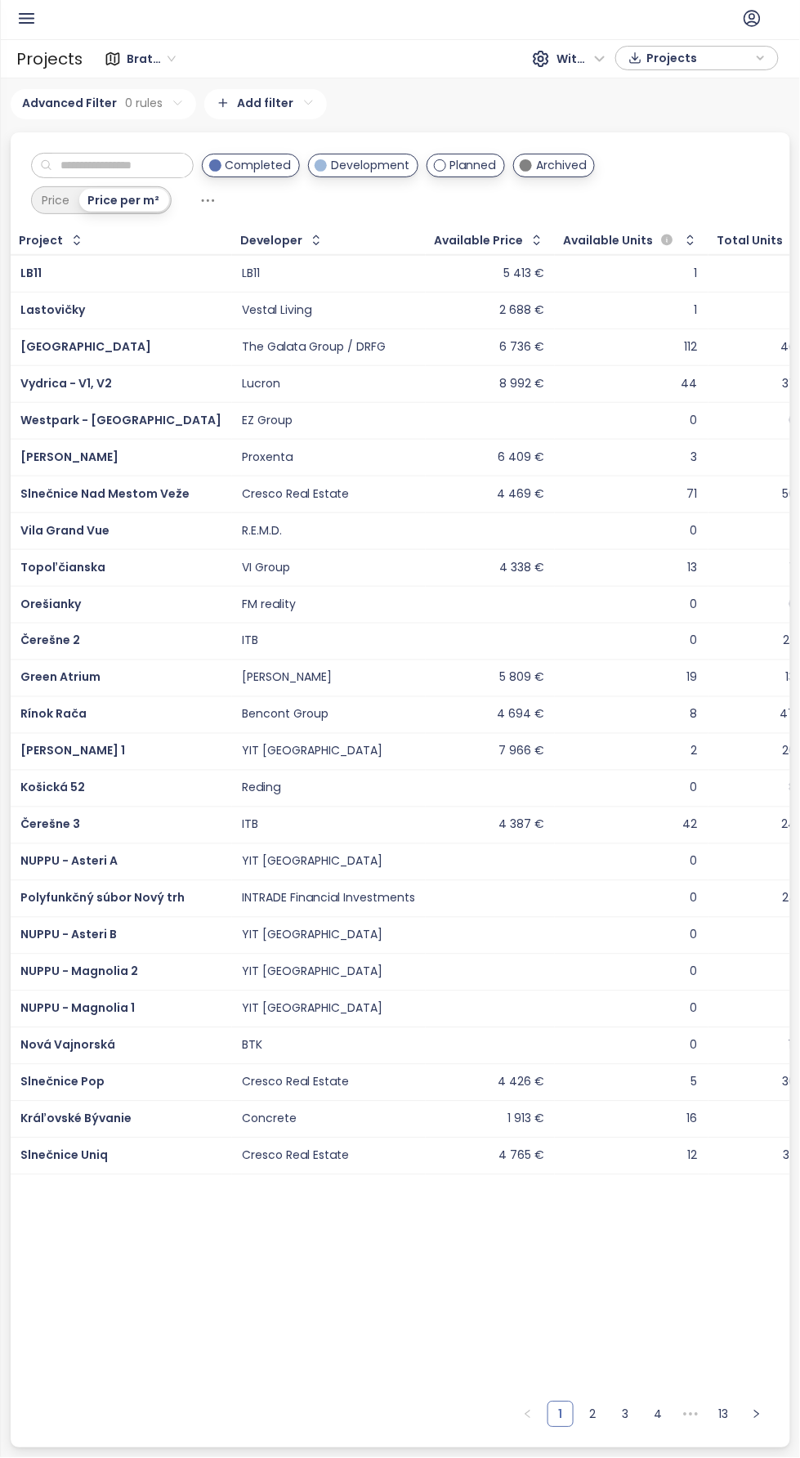
click at [185, 160] on input "text" at bounding box center [118, 166] width 132 height 25
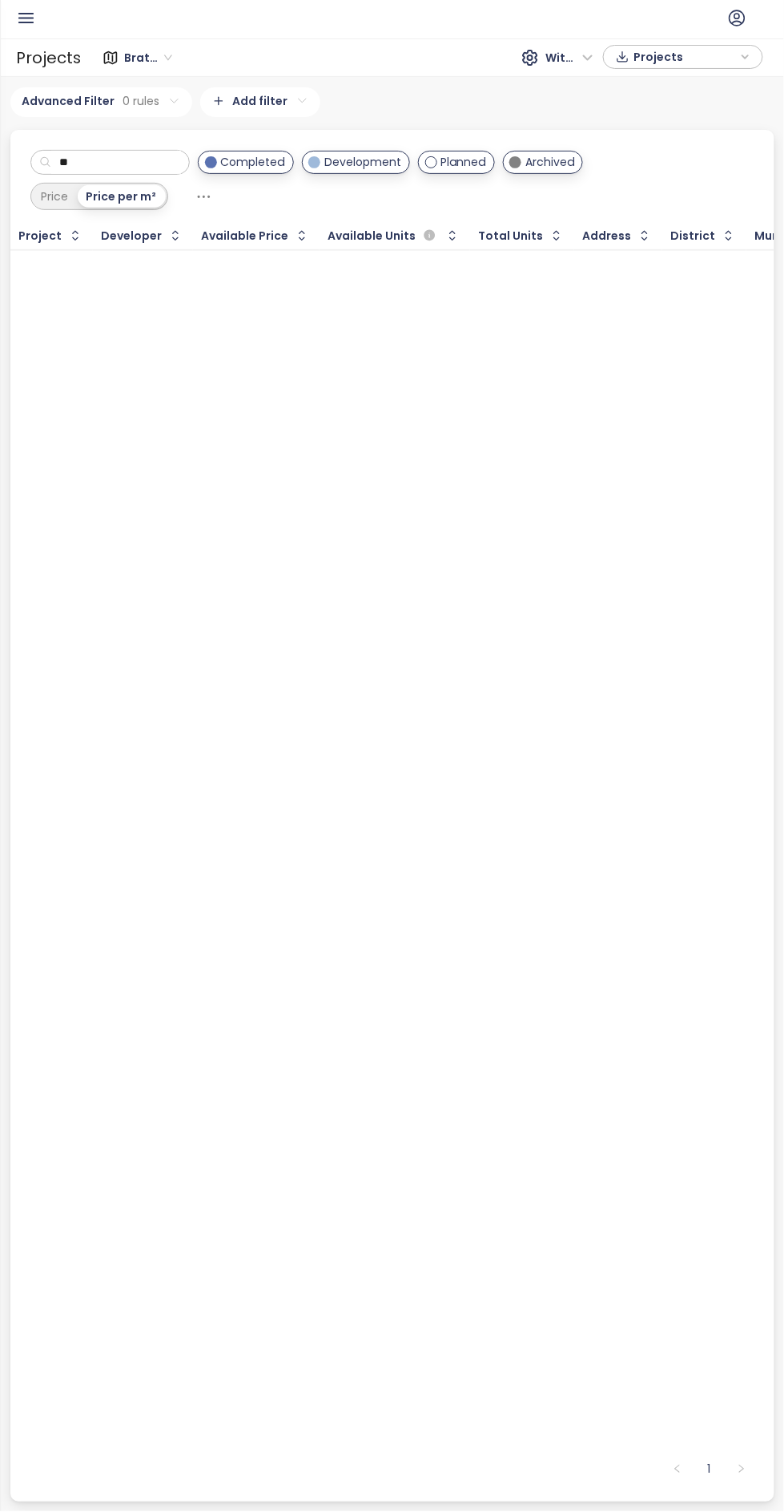
type input "*"
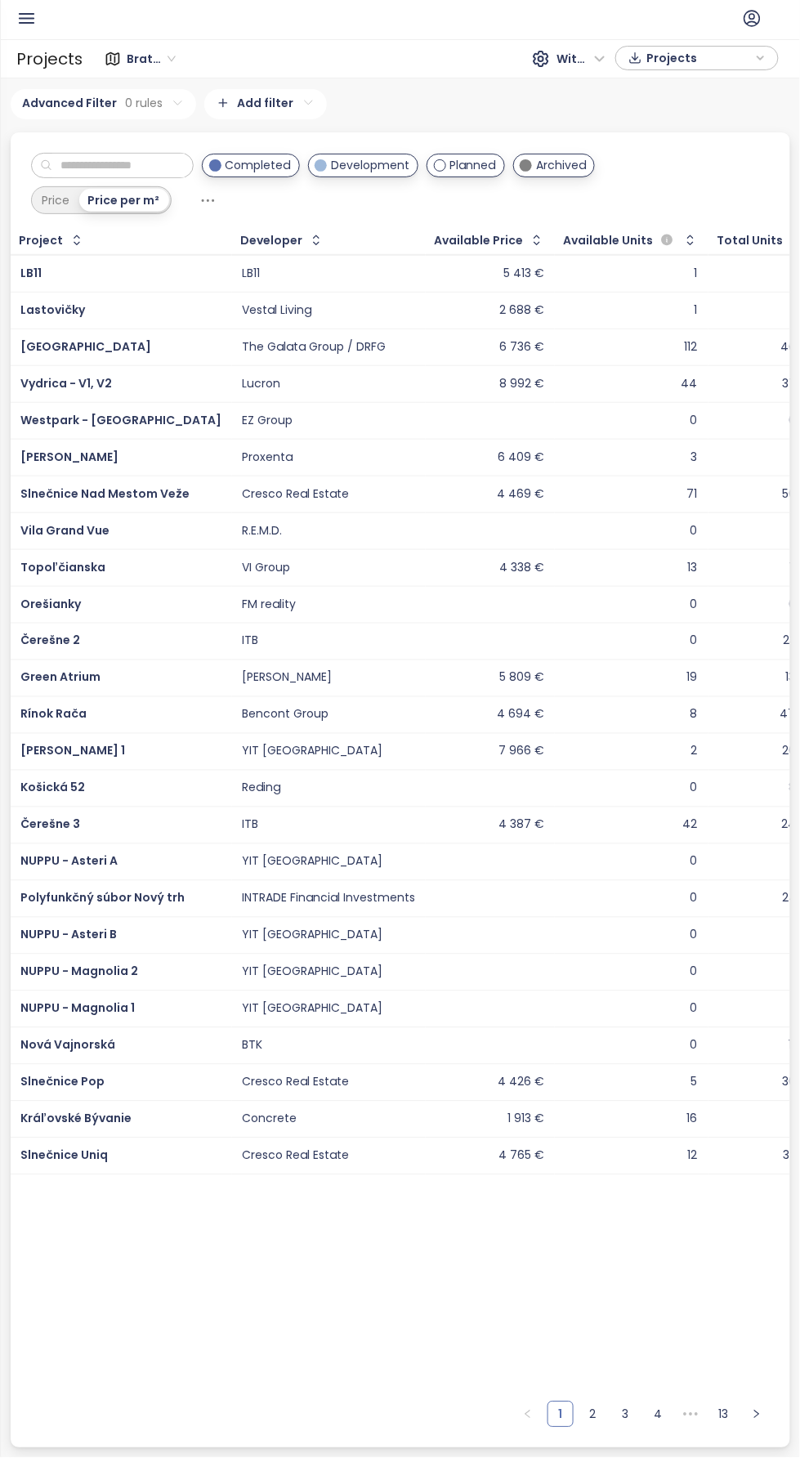
click at [185, 161] on input "text" at bounding box center [118, 166] width 132 height 25
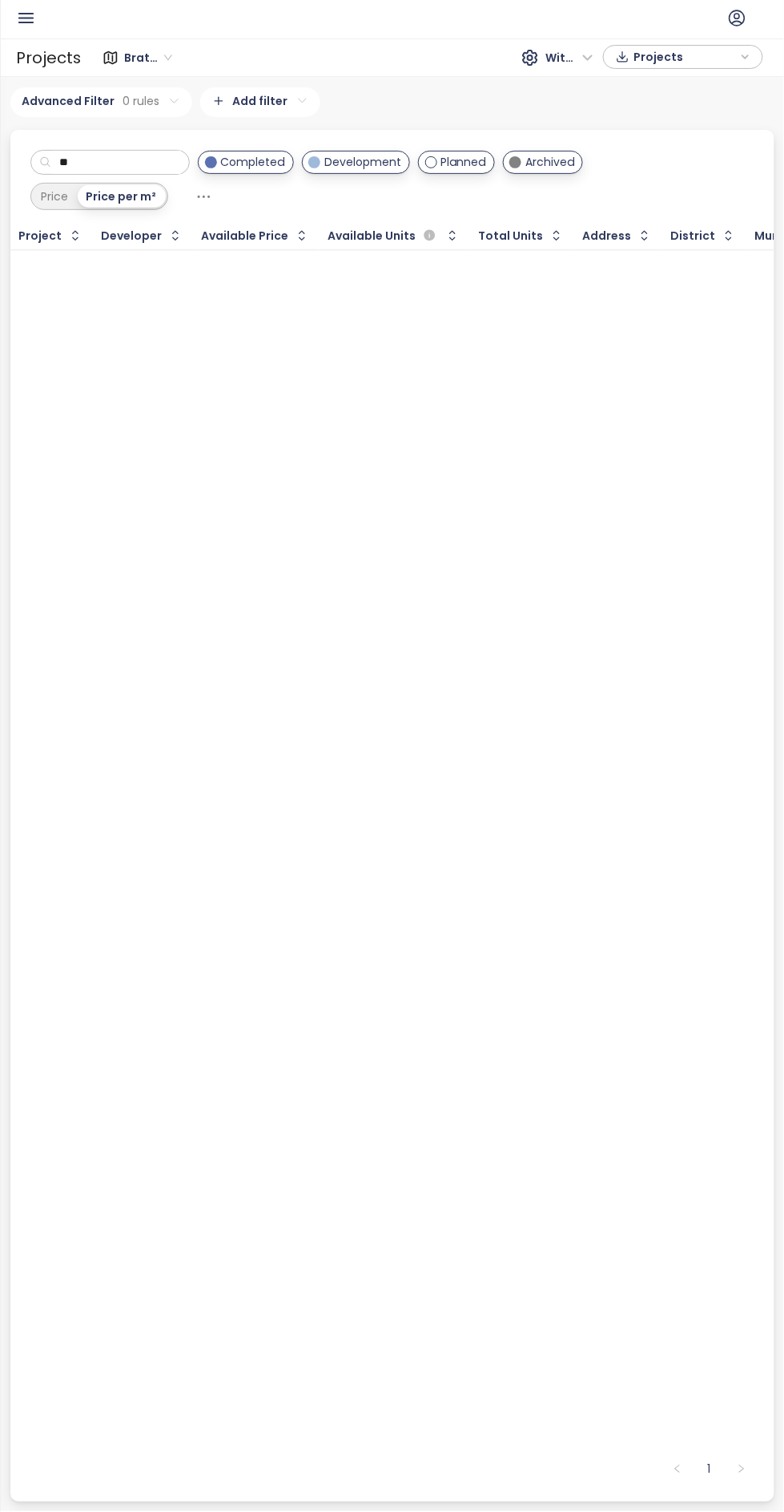
type input "*"
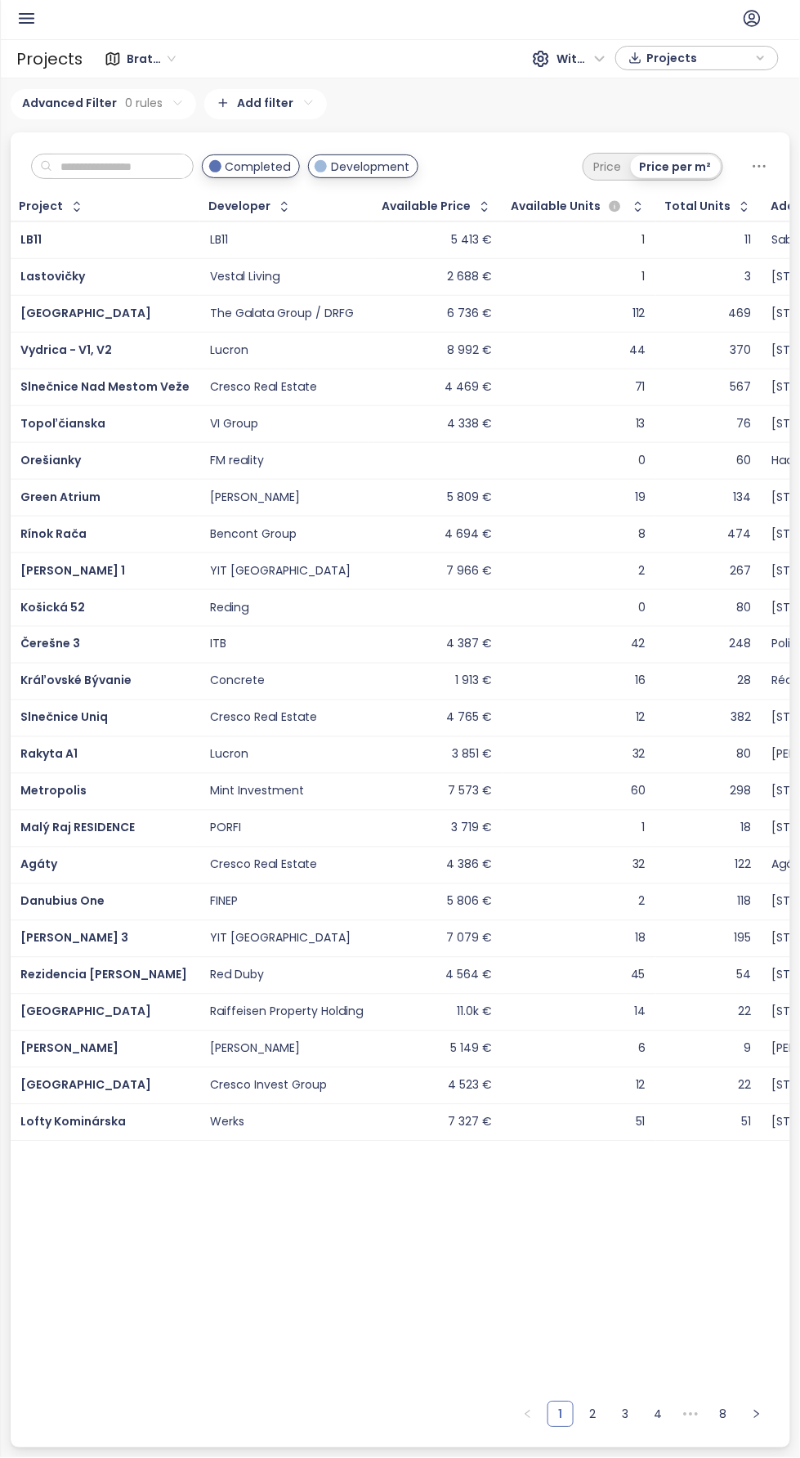
click at [159, 163] on input "text" at bounding box center [118, 167] width 132 height 25
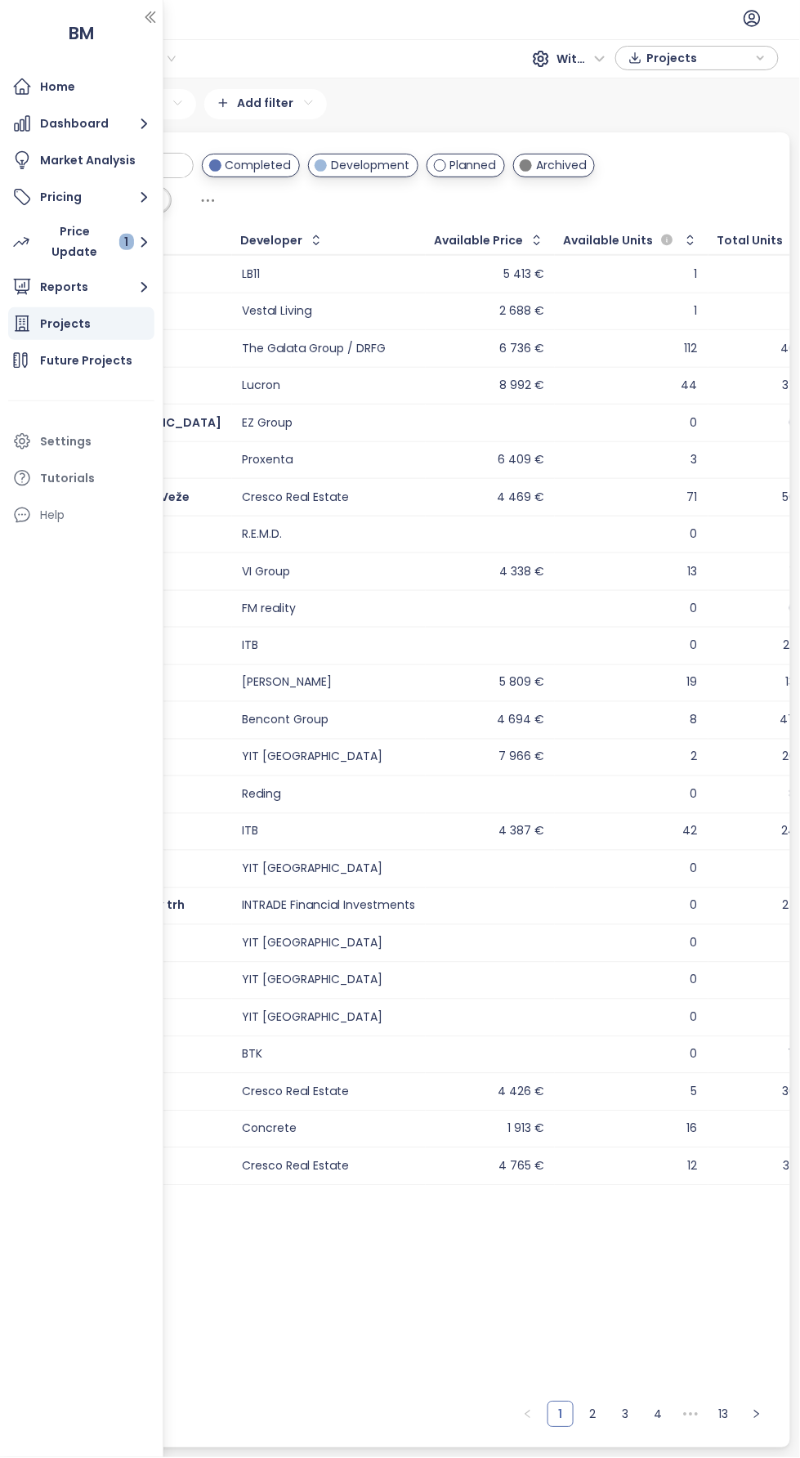
click at [185, 161] on input "text" at bounding box center [118, 166] width 132 height 25
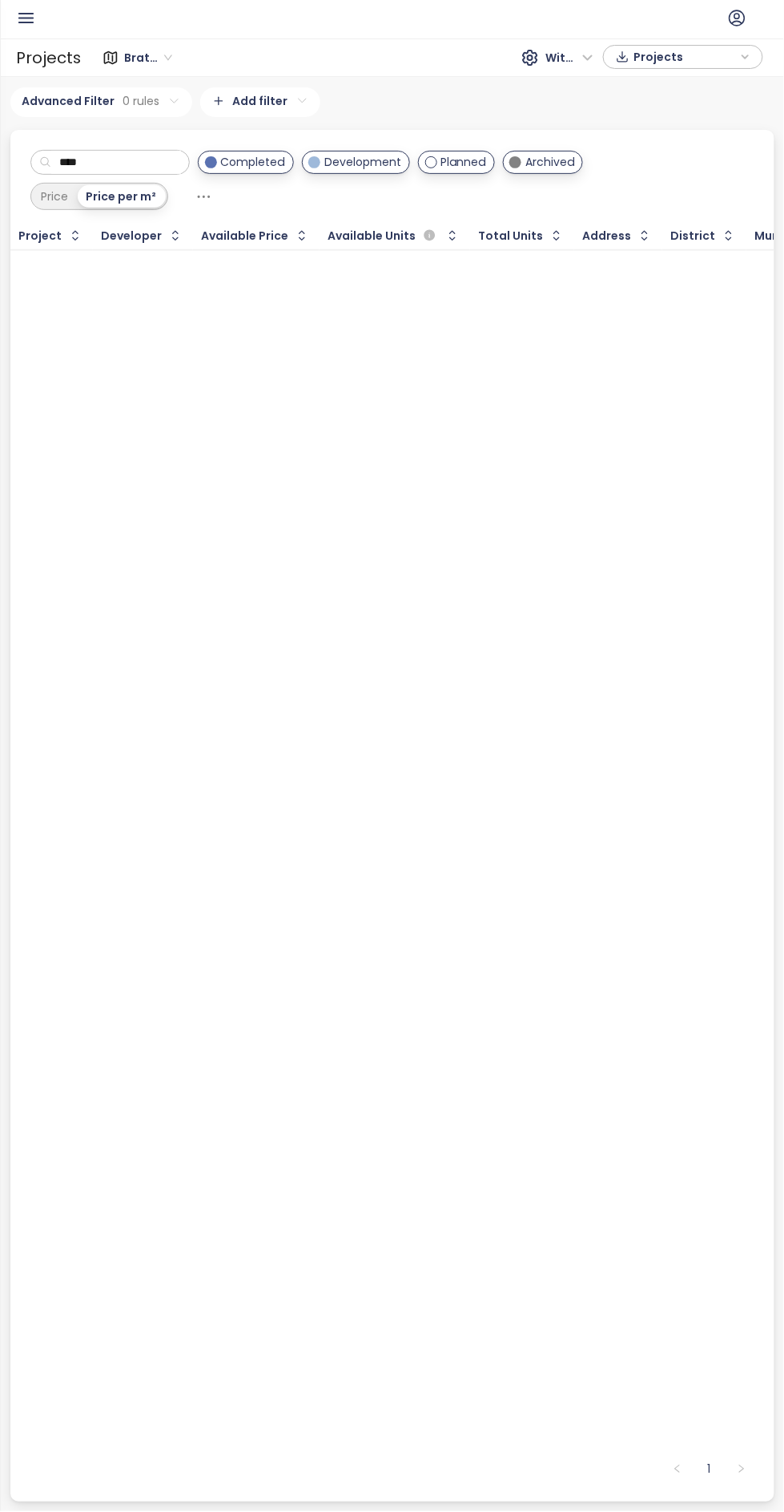
type input "****"
click at [68, 687] on div "Project Developer Available Price Available Units Total Units Address District …" at bounding box center [393, 834] width 764 height 1227
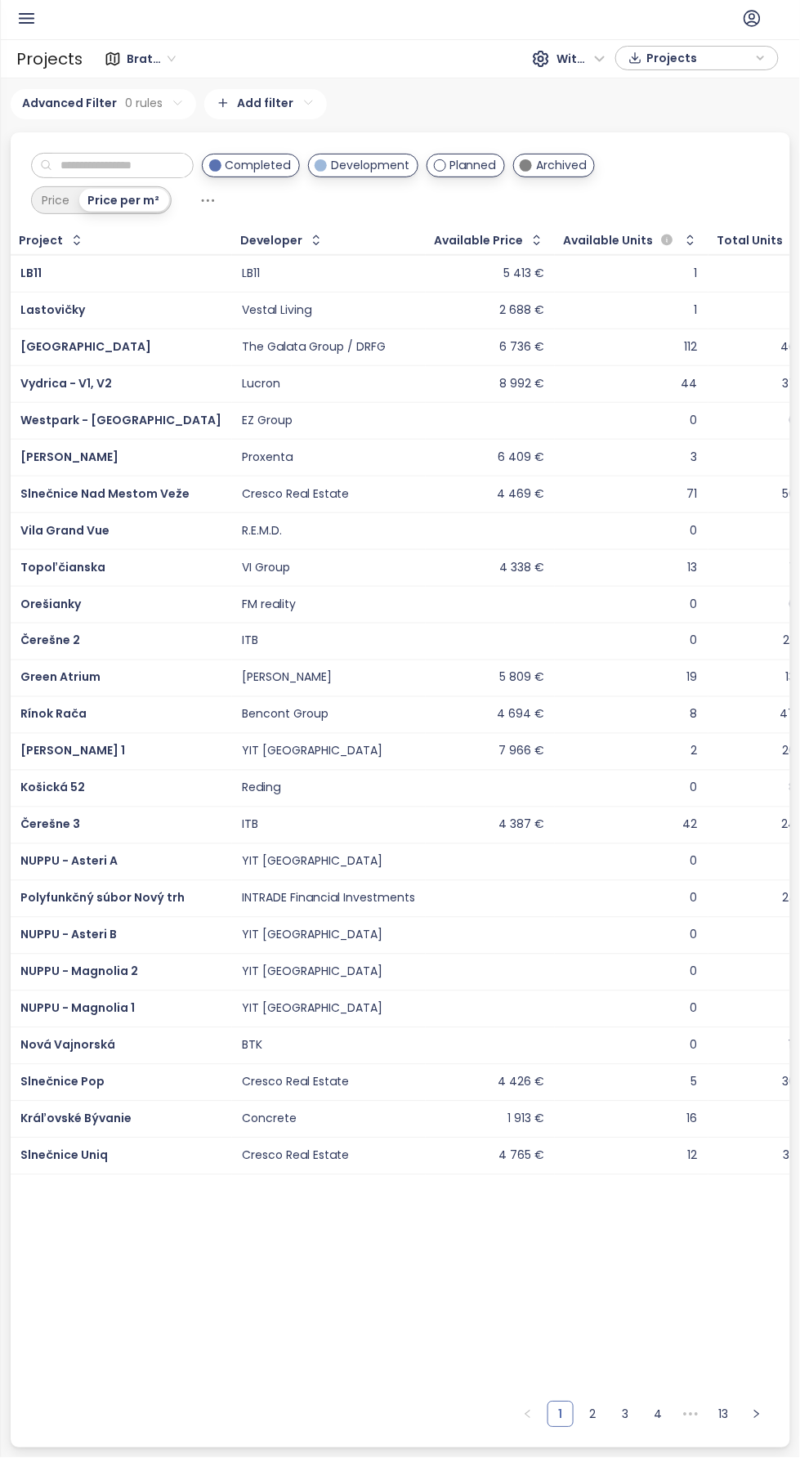
click at [97, 168] on input "text" at bounding box center [118, 166] width 132 height 25
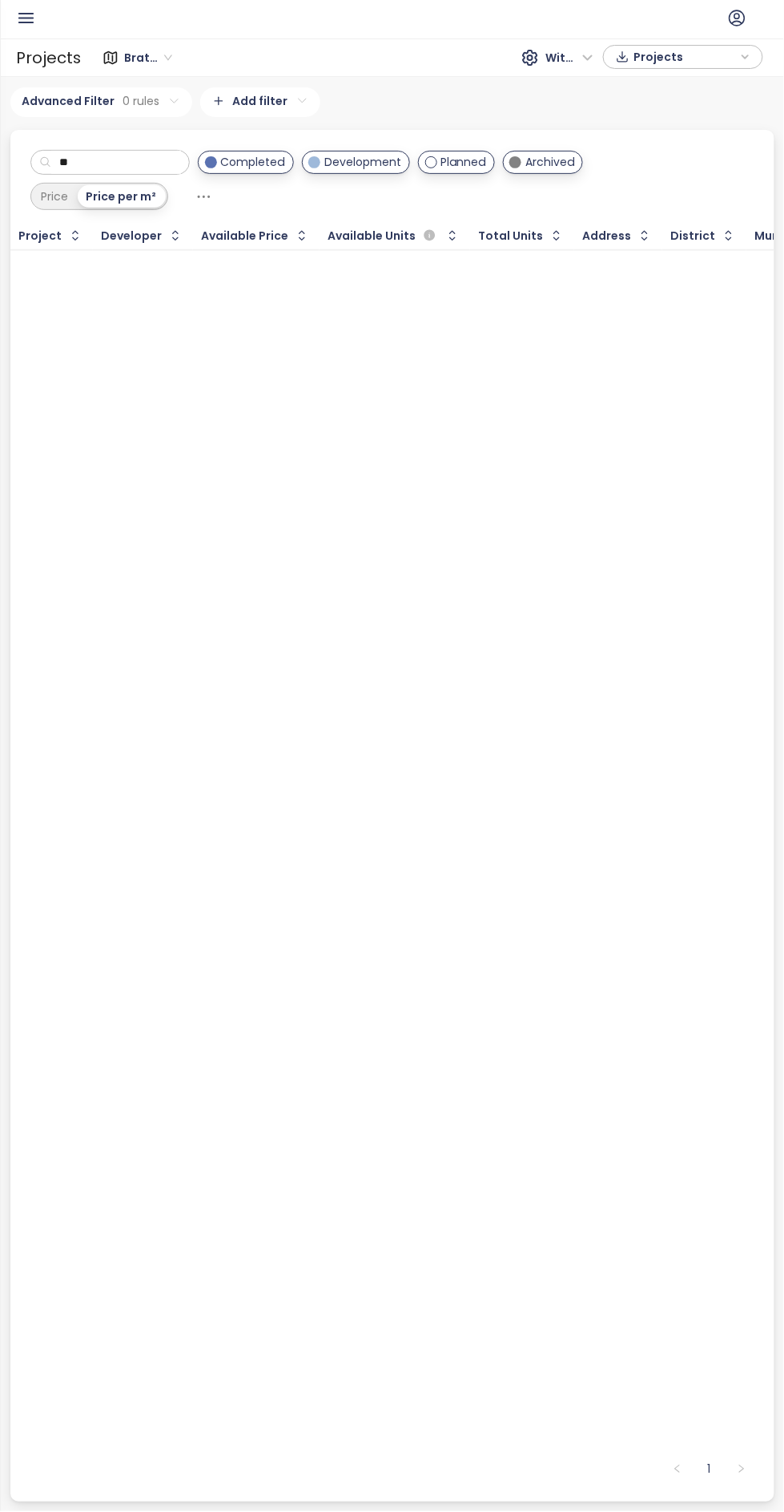
type input "*"
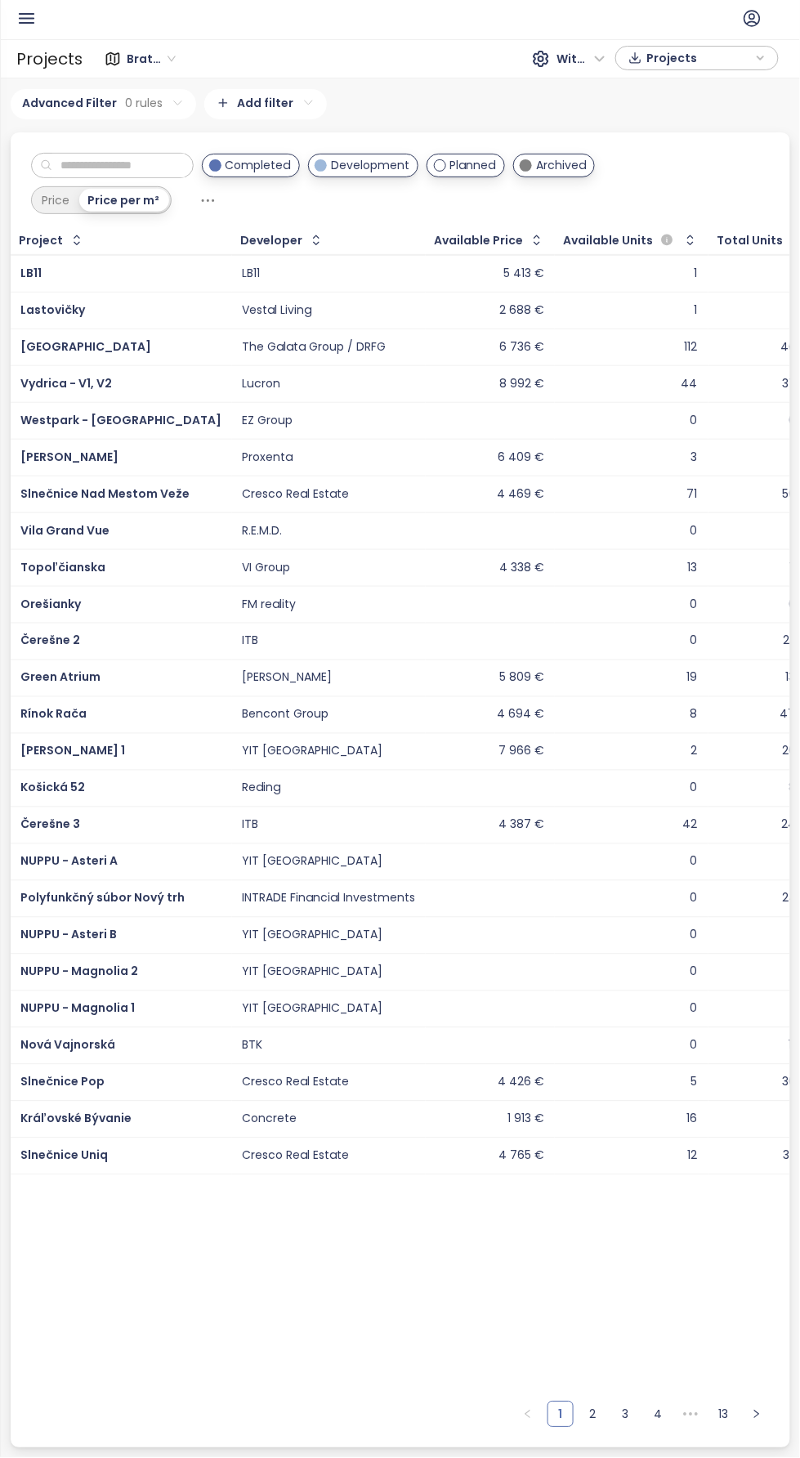
click at [120, 154] on input "text" at bounding box center [118, 166] width 132 height 25
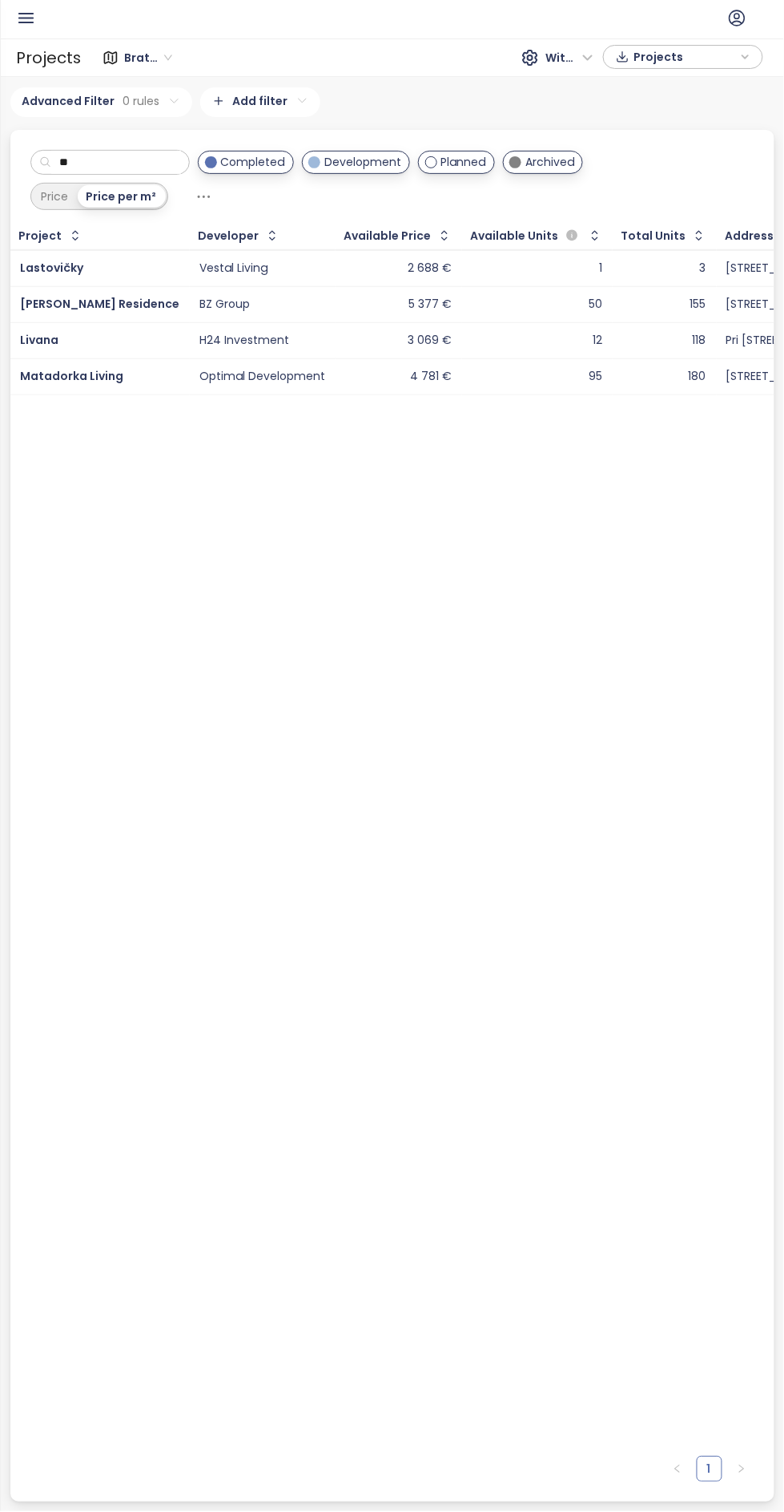
type input "*"
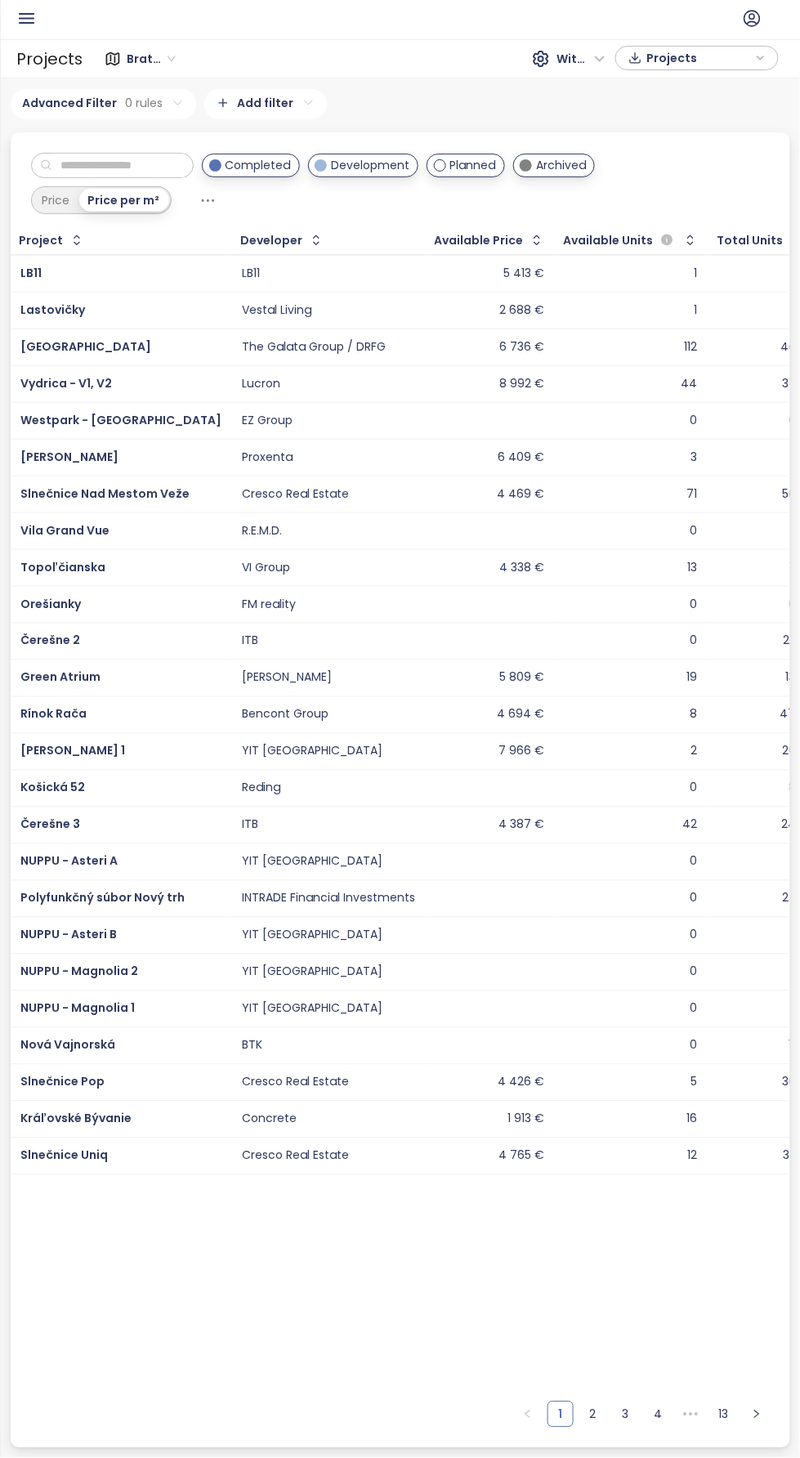
click at [185, 168] on input "text" at bounding box center [118, 166] width 132 height 25
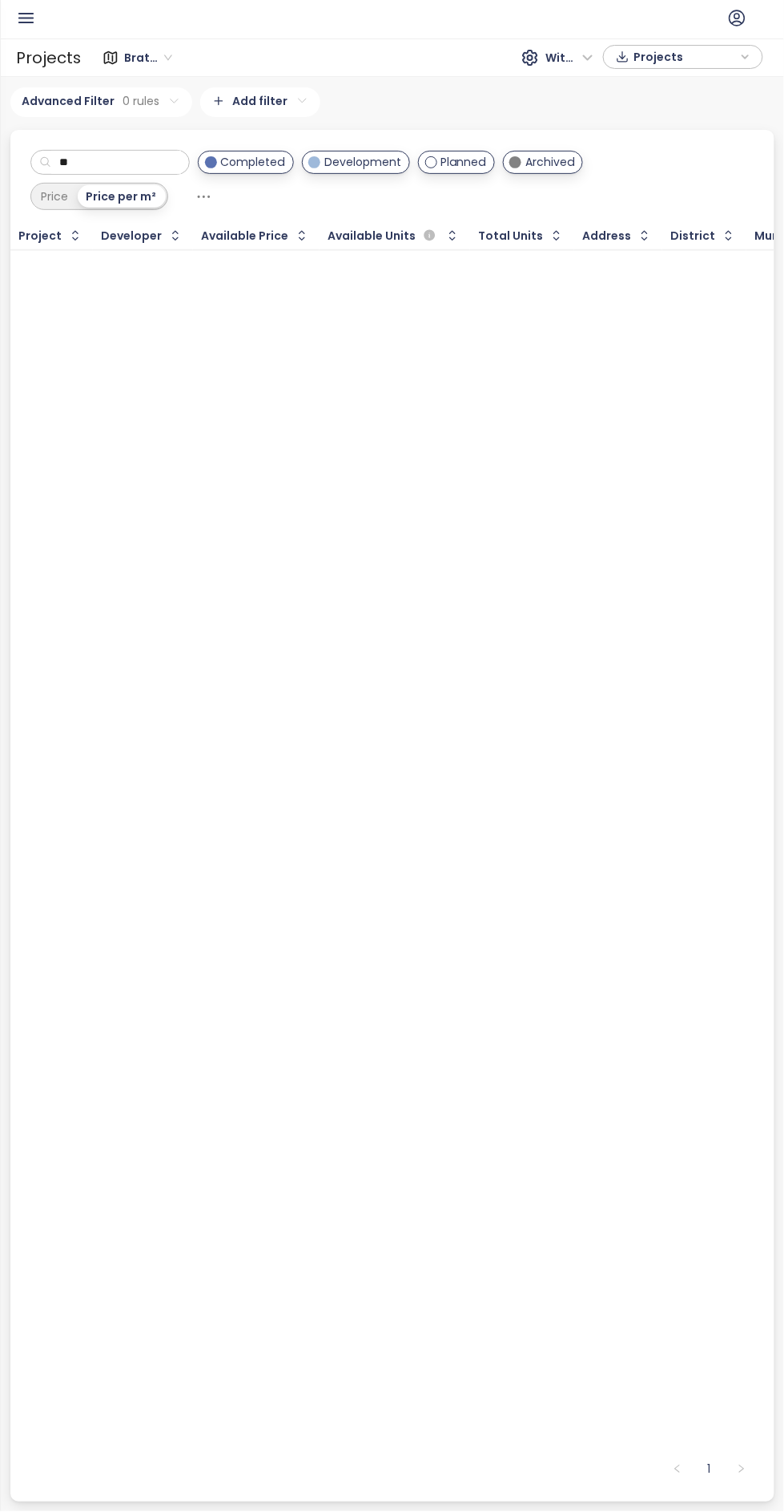
type input "*"
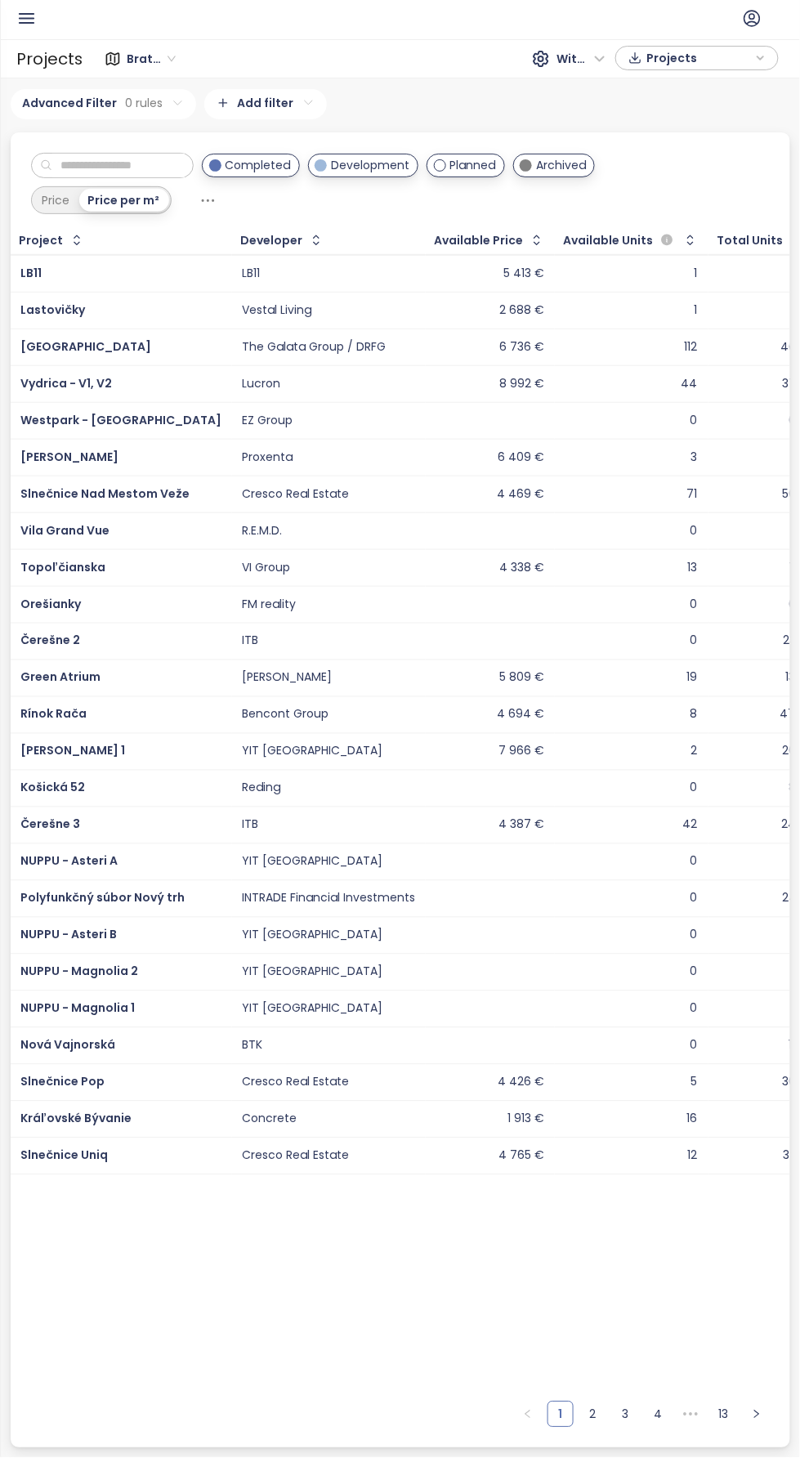
click at [185, 168] on input "text" at bounding box center [118, 166] width 132 height 25
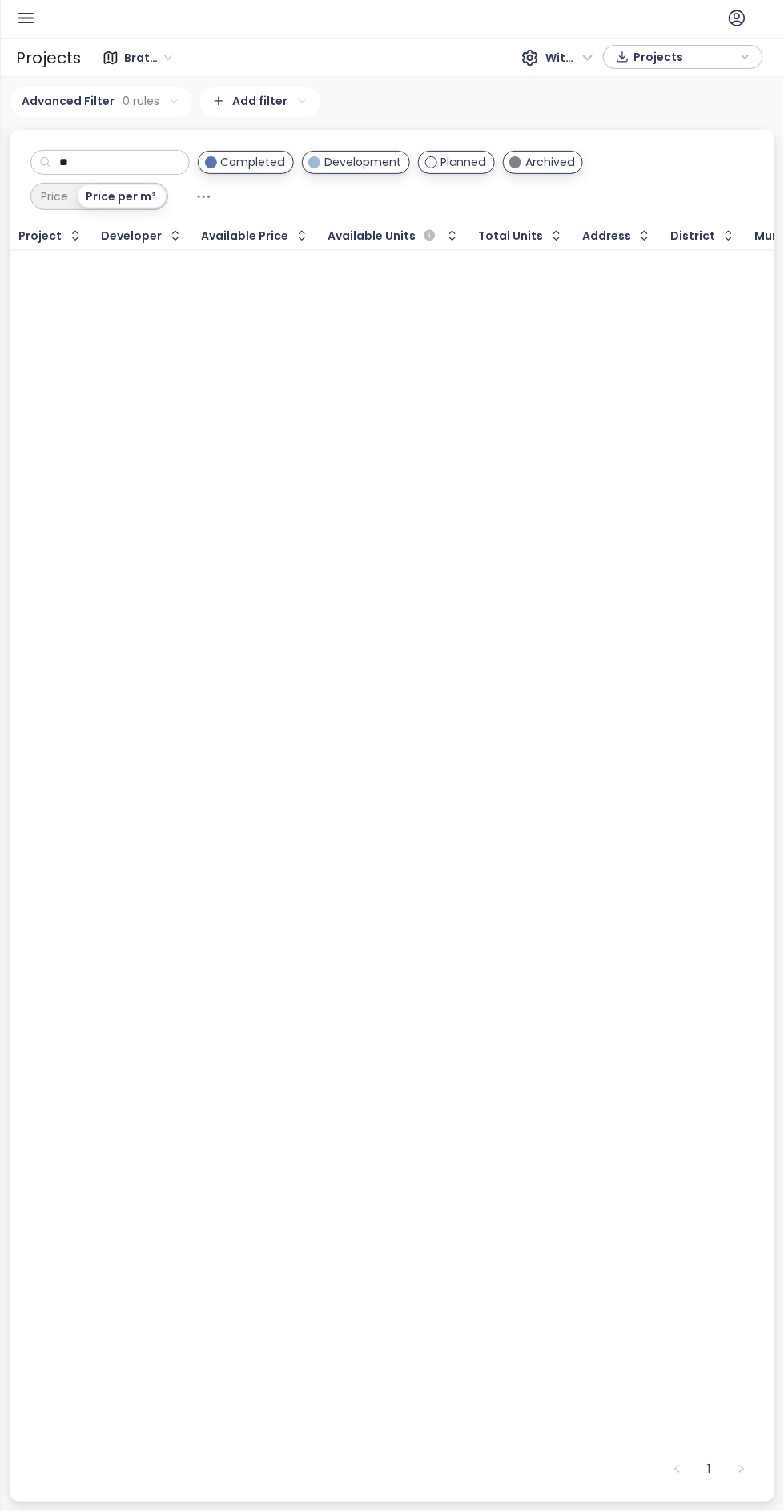
type input "*"
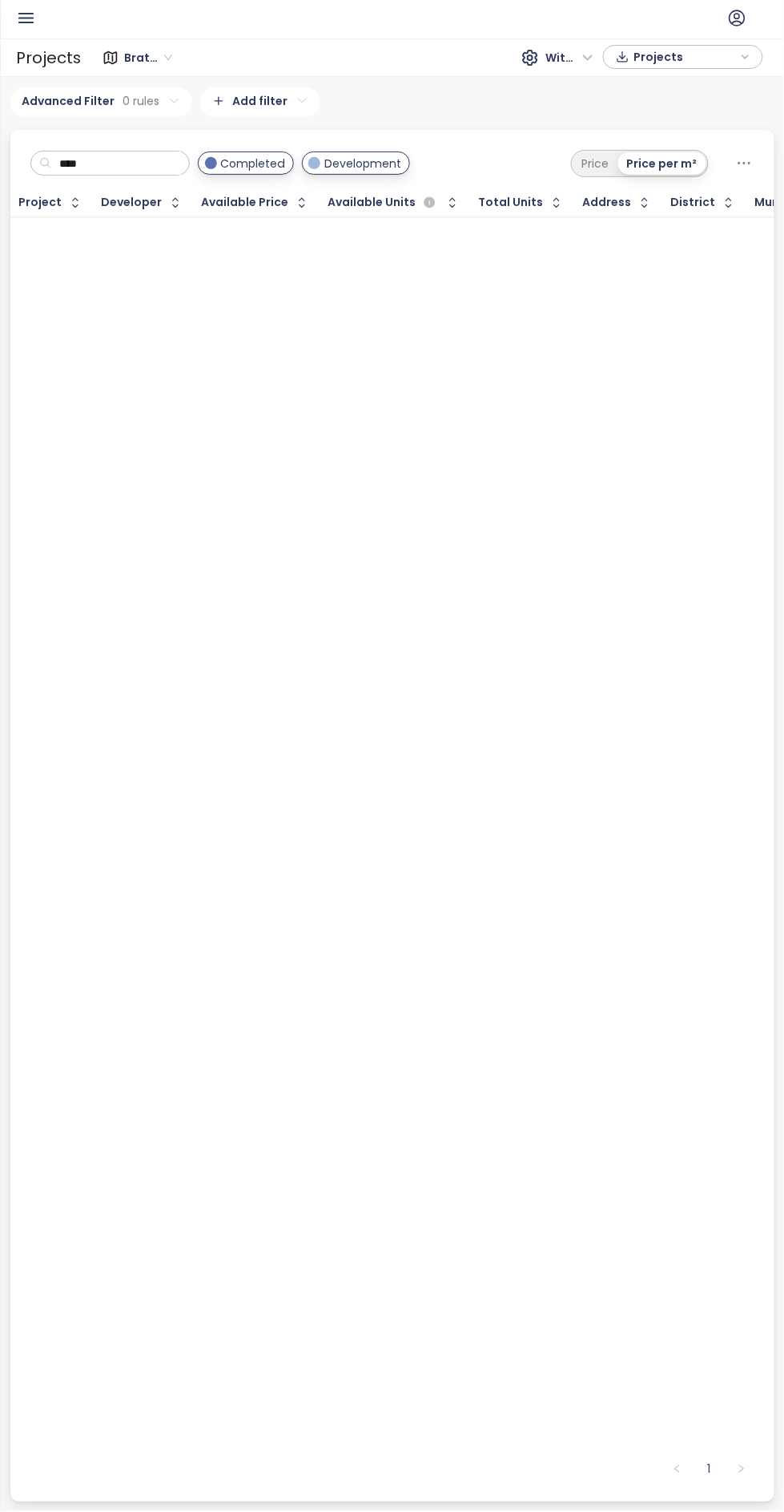
type input "****"
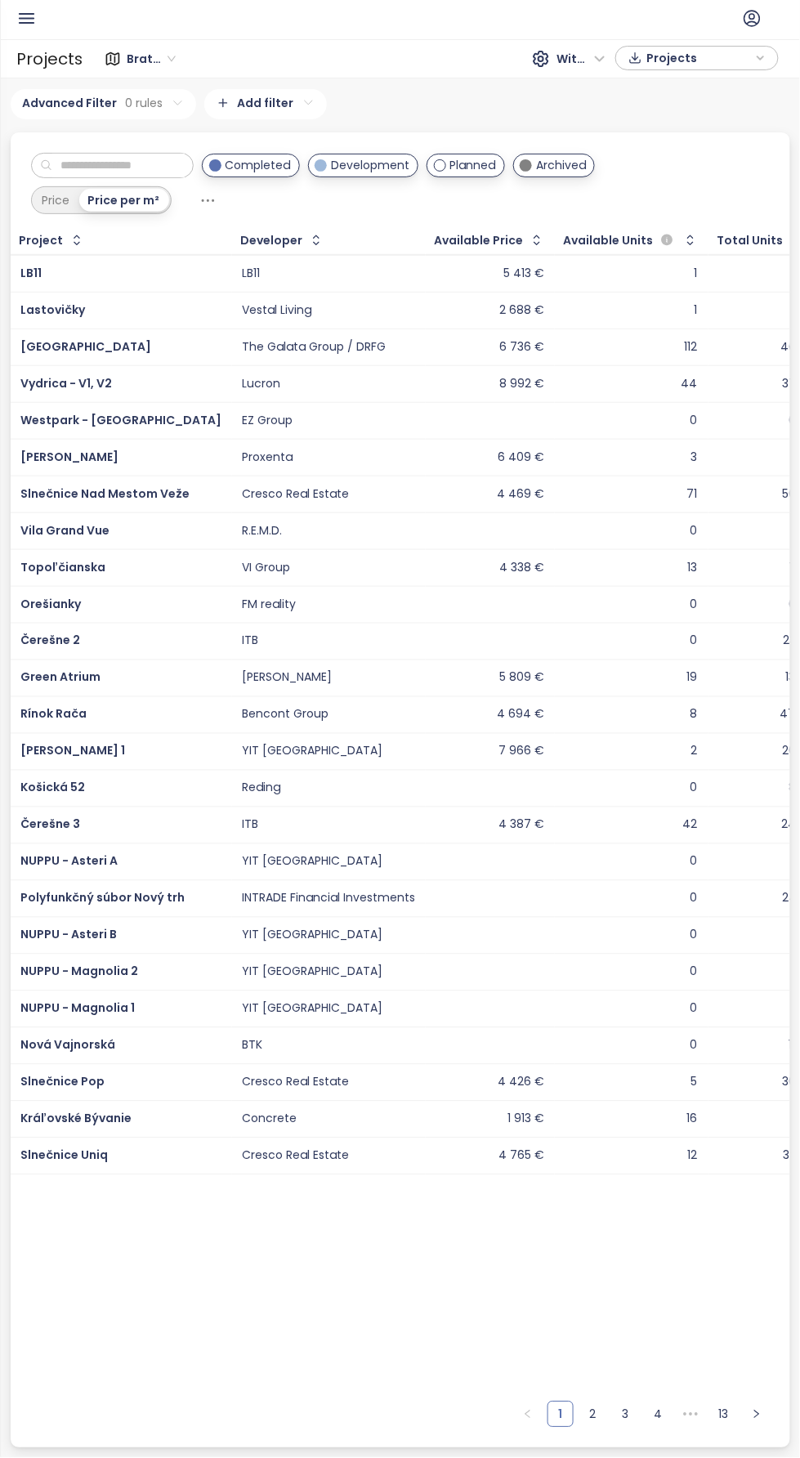
click at [147, 163] on input "text" at bounding box center [118, 166] width 132 height 25
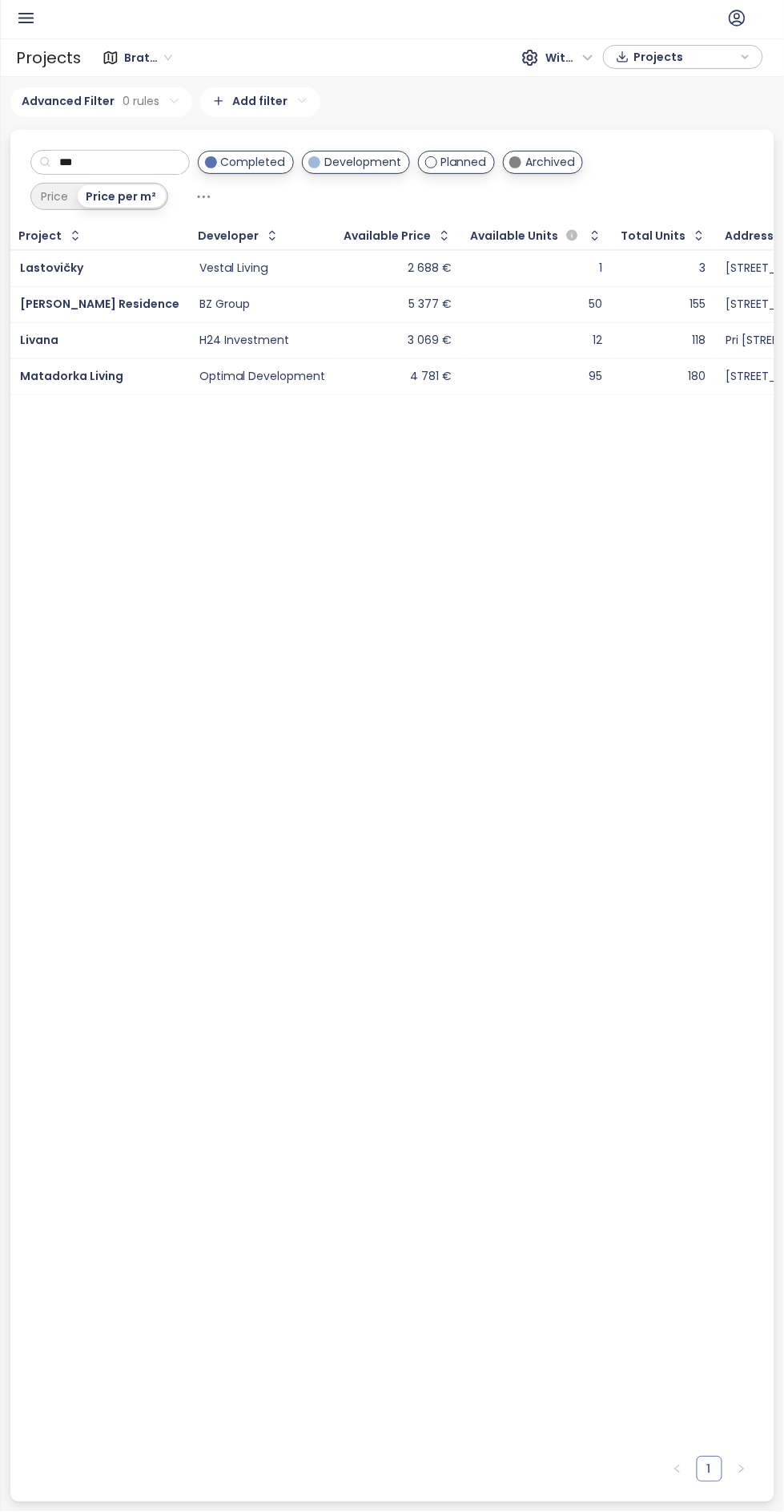
type input "***"
